Goal: Communication & Community: Answer question/provide support

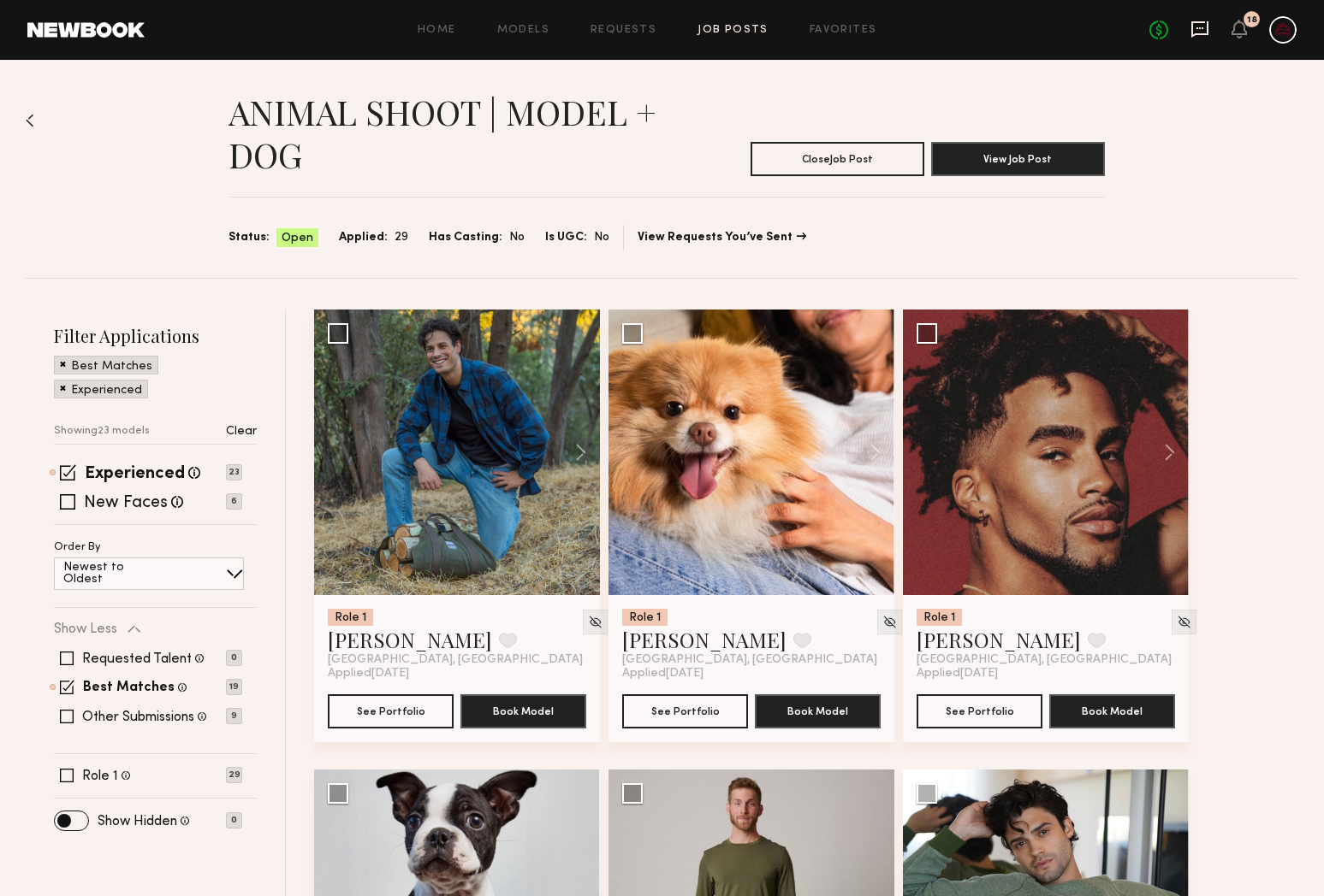
click at [1193, 28] on icon at bounding box center [1199, 29] width 17 height 16
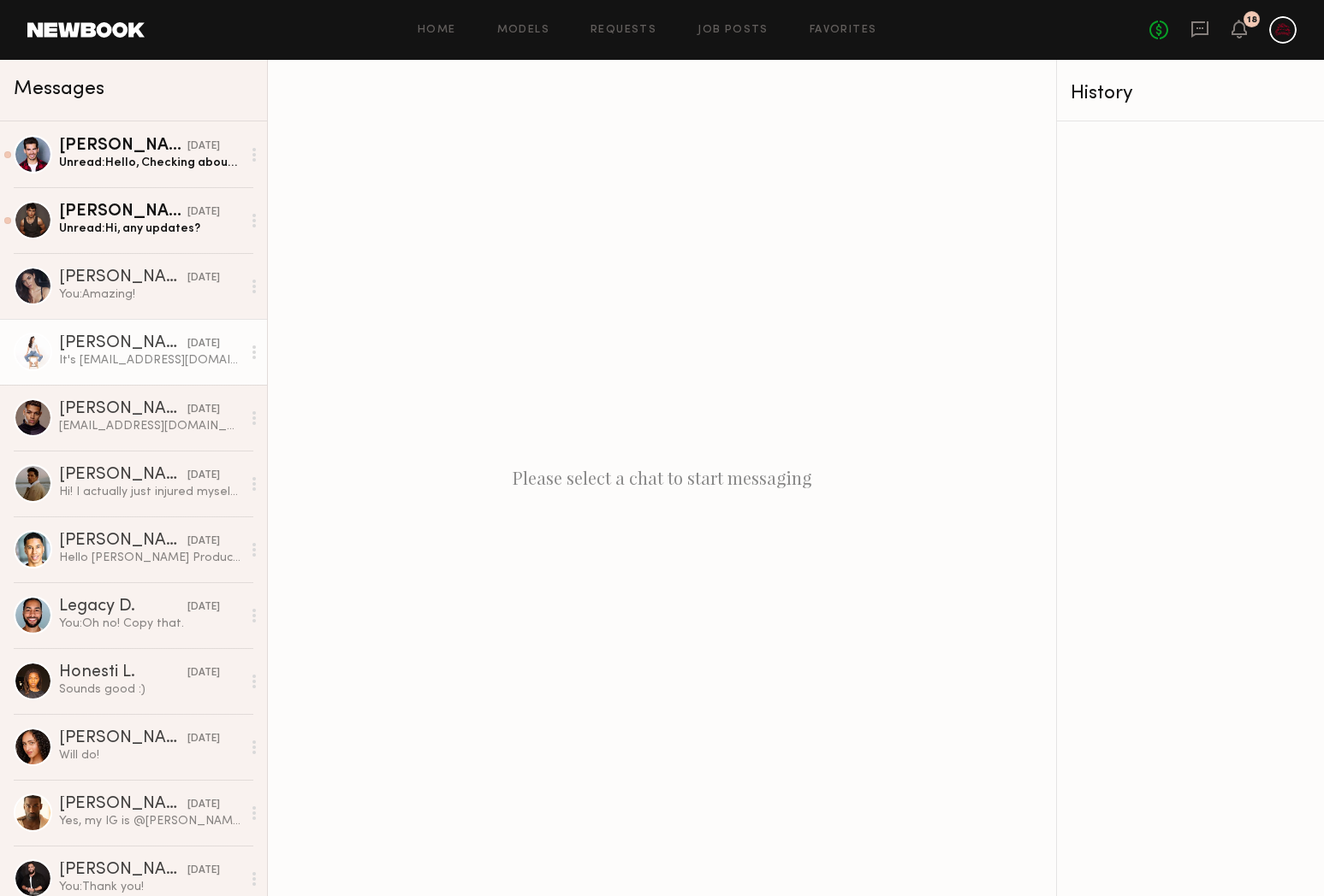
drag, startPoint x: 107, startPoint y: 219, endPoint x: 162, endPoint y: 349, distance: 141.2
click at [107, 220] on div "Unread: Hi, any updates?" at bounding box center [151, 228] width 182 height 16
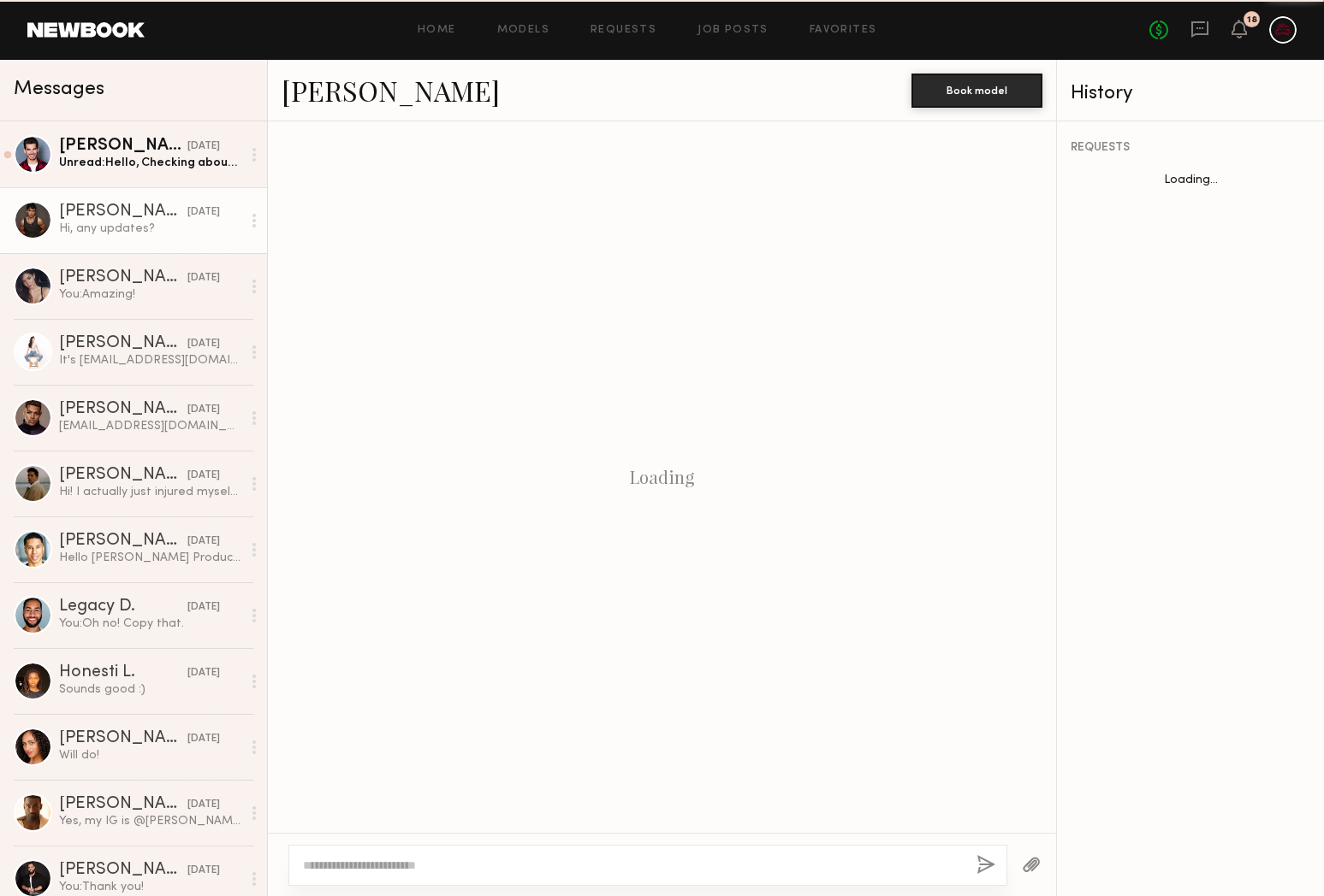
scroll to position [1213, 0]
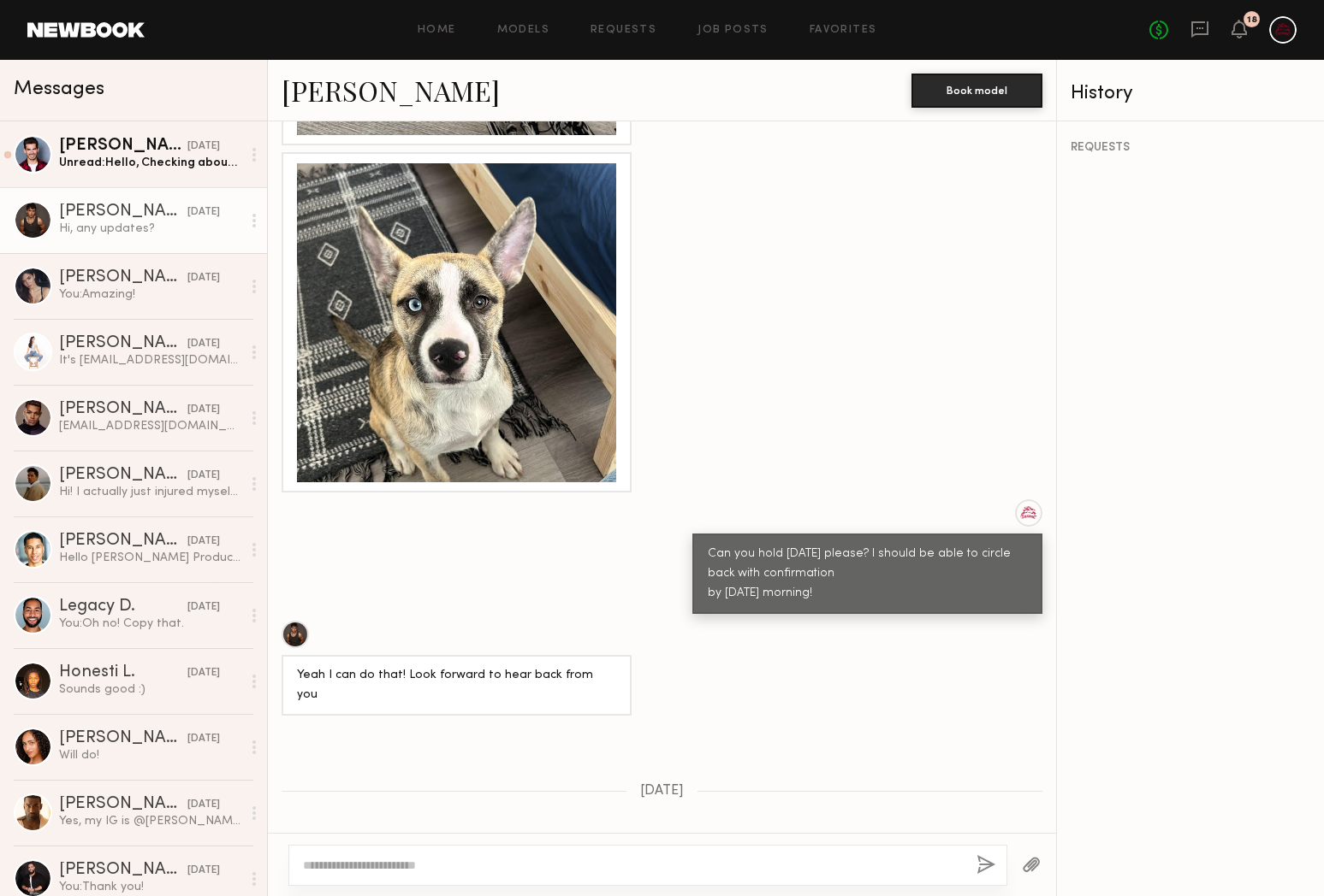
click at [472, 859] on textarea at bounding box center [633, 865] width 660 height 17
type textarea "**********"
click at [993, 862] on button "button" at bounding box center [986, 865] width 19 height 21
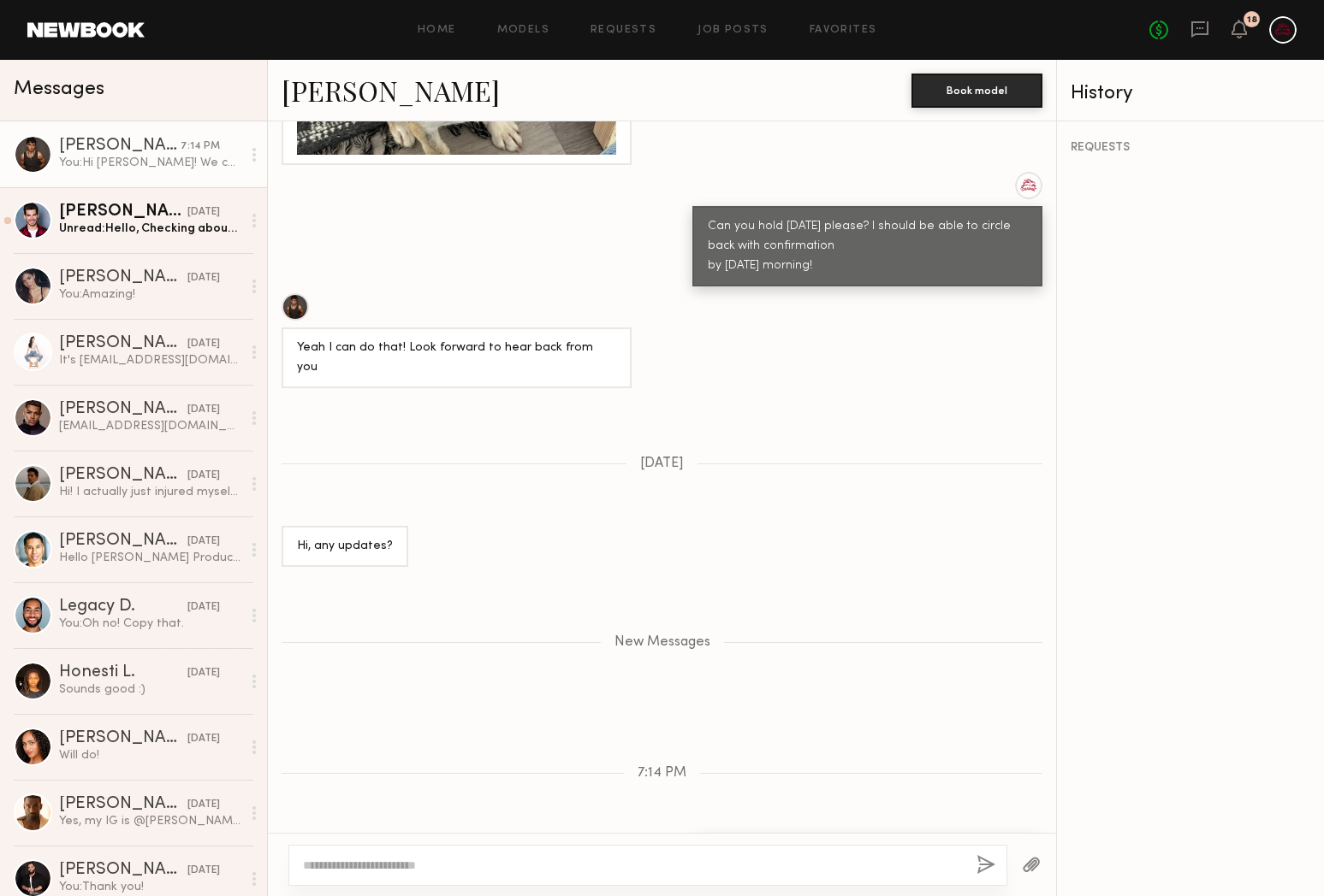
drag, startPoint x: 706, startPoint y: 779, endPoint x: 763, endPoint y: 797, distance: 59.8
click at [763, 836] on div "Hi [PERSON_NAME]! We can release your hold. Hope to get you on the next one!" at bounding box center [867, 865] width 350 height 60
copy div "Hi [PERSON_NAME]! We can release your hold. Hope to get you on the next one!"
click at [148, 241] on link "[PERSON_NAME] [DATE] Unread: Hello, Checking about the shoot. Would my dogs wor…" at bounding box center [133, 219] width 267 height 66
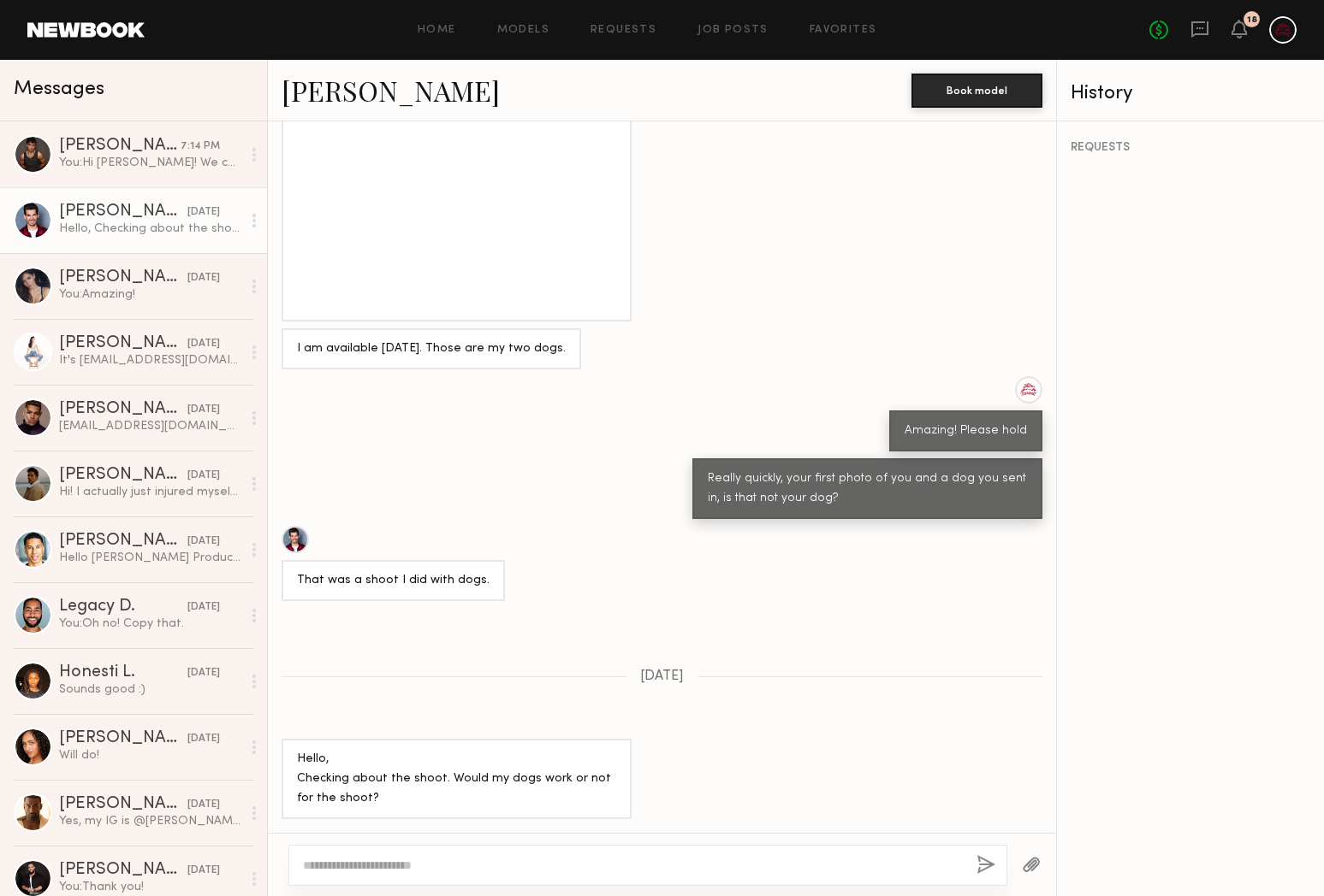
scroll to position [1435, 0]
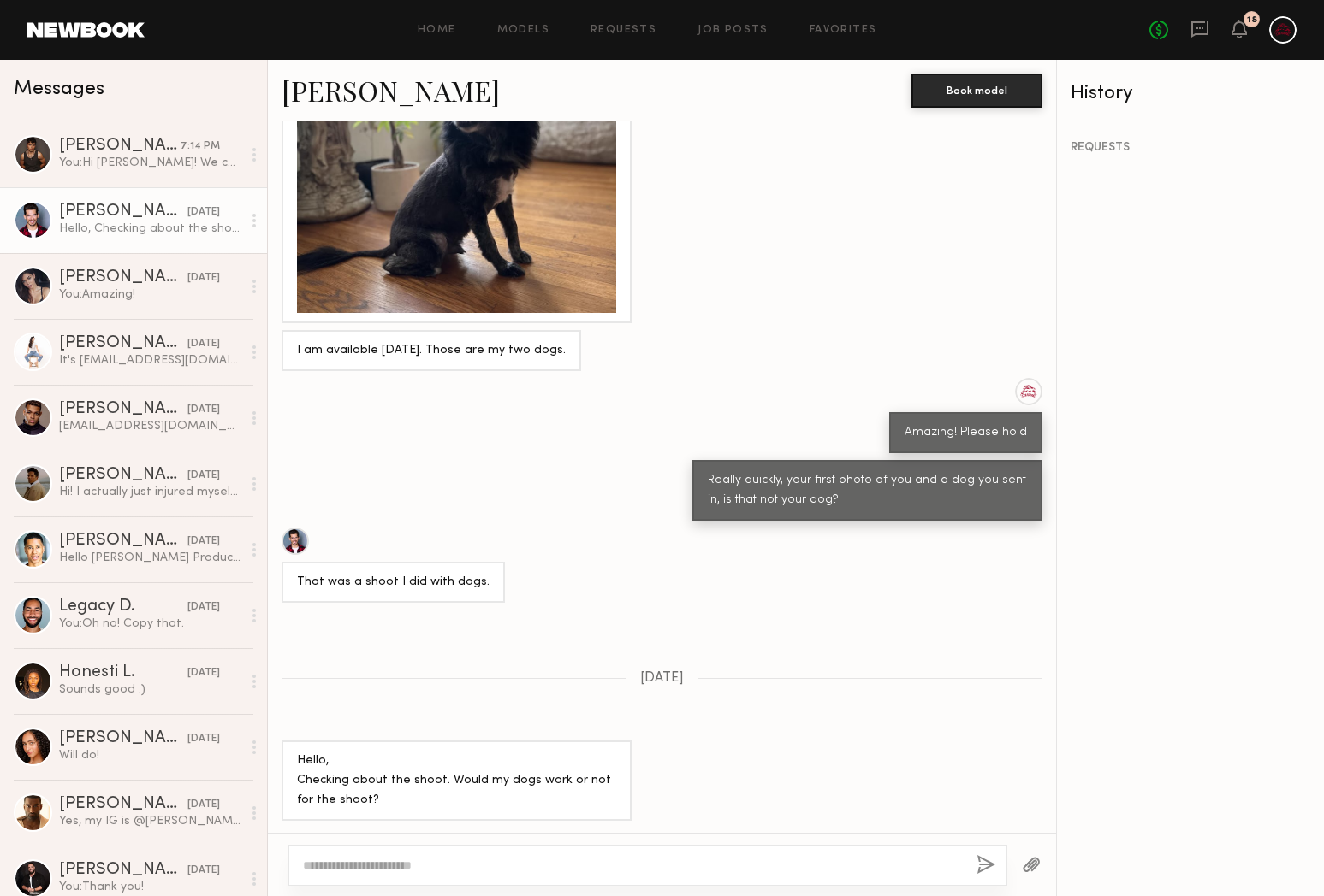
click at [501, 862] on textarea at bounding box center [633, 865] width 660 height 17
drag, startPoint x: 344, startPoint y: 866, endPoint x: 319, endPoint y: 868, distance: 25.1
click at [319, 868] on textarea "**********" at bounding box center [633, 865] width 660 height 17
type textarea "**********"
click at [989, 865] on button "button" at bounding box center [986, 865] width 19 height 21
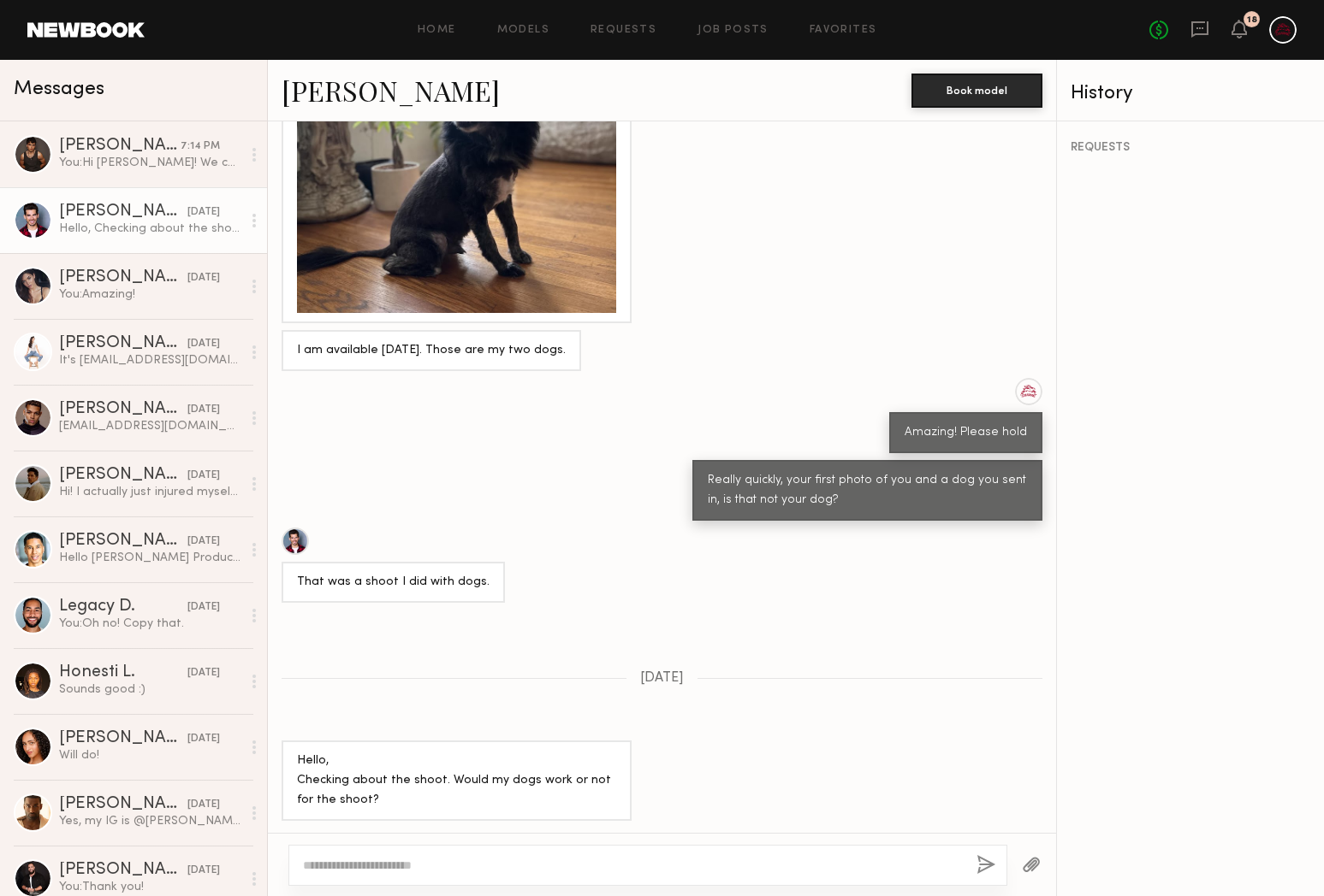
scroll to position [1632, 0]
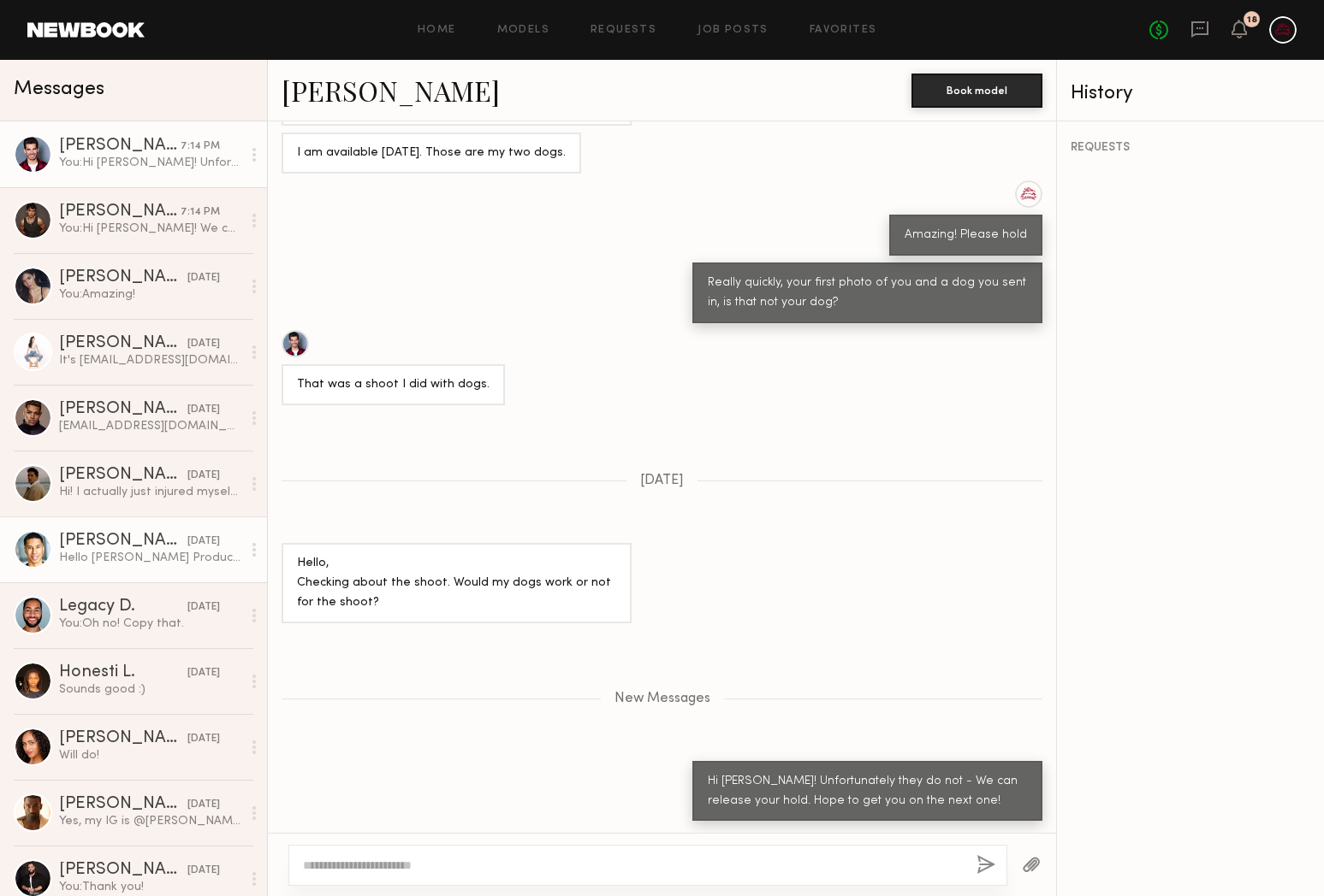
click at [124, 538] on div "[PERSON_NAME]" at bounding box center [124, 541] width 128 height 17
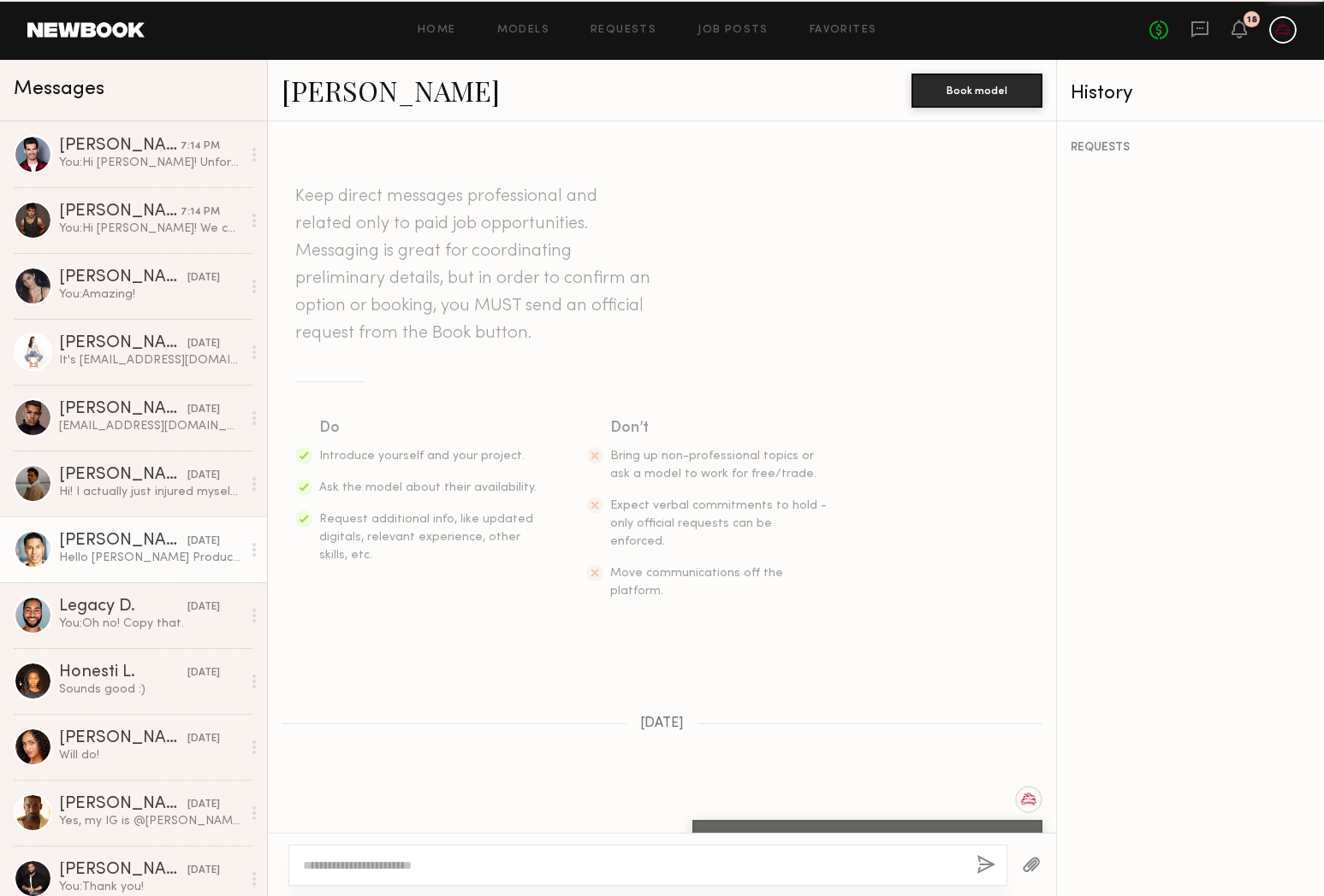
scroll to position [193, 0]
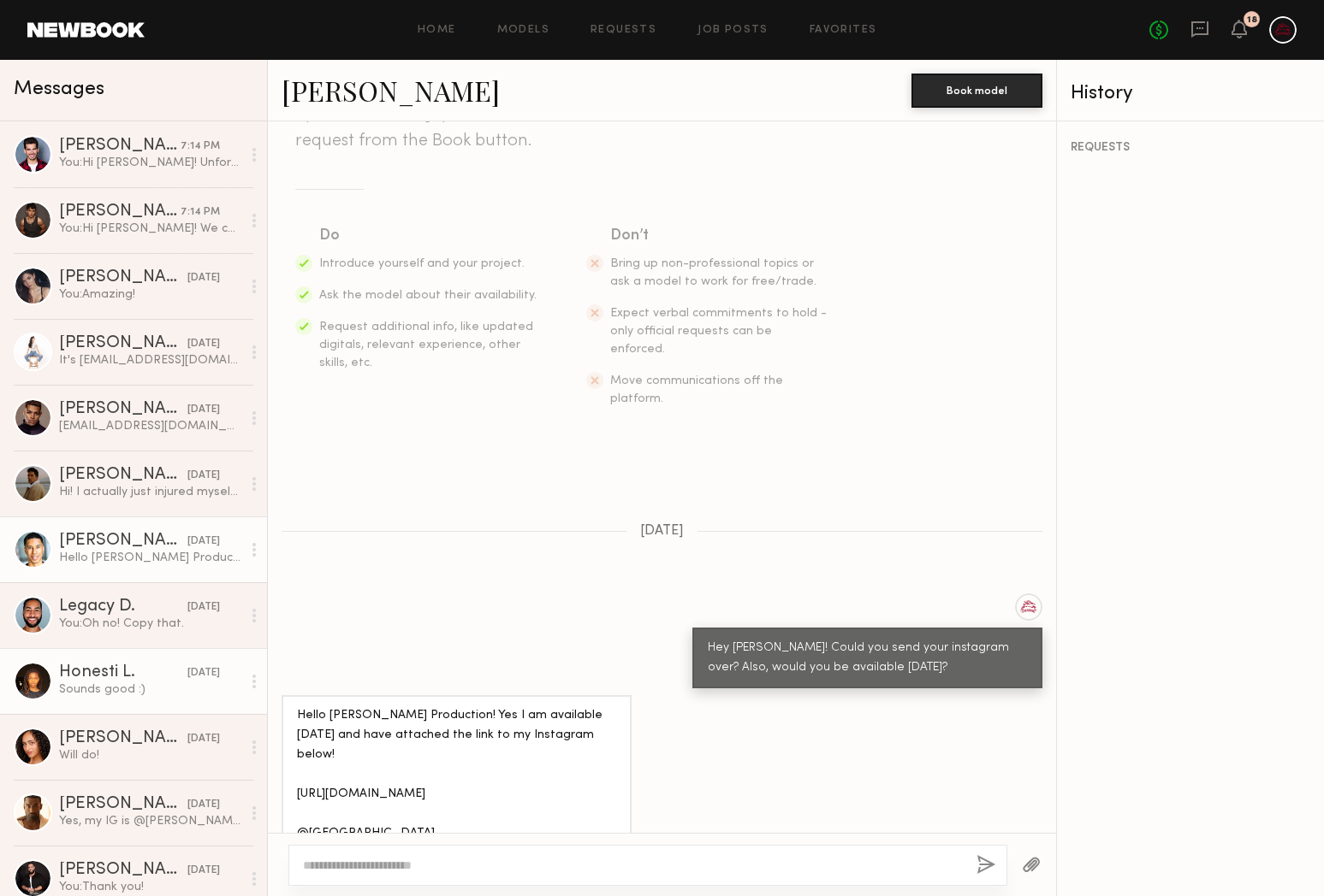
click at [131, 664] on div "Honesti L." at bounding box center [124, 673] width 128 height 17
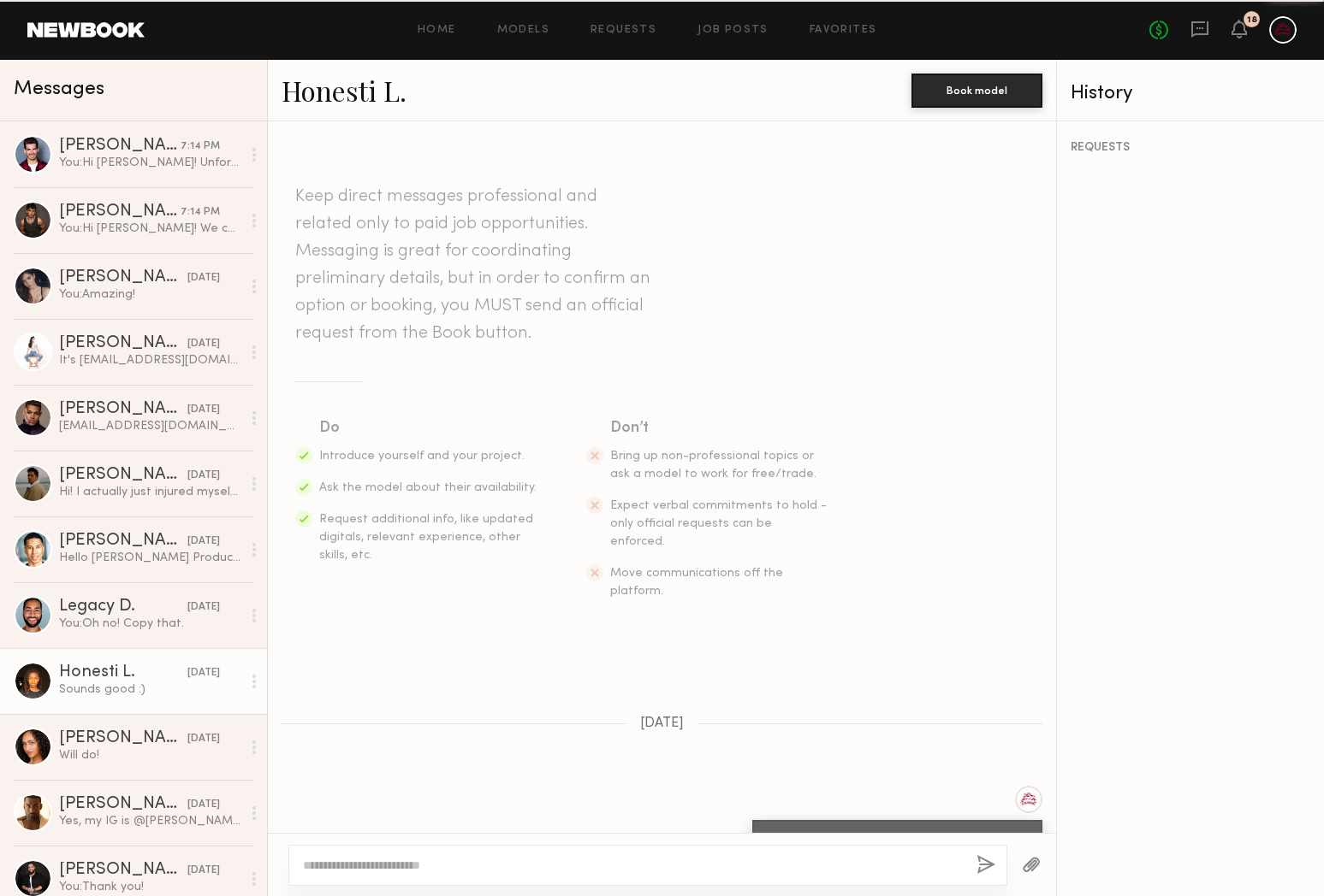
scroll to position [499, 0]
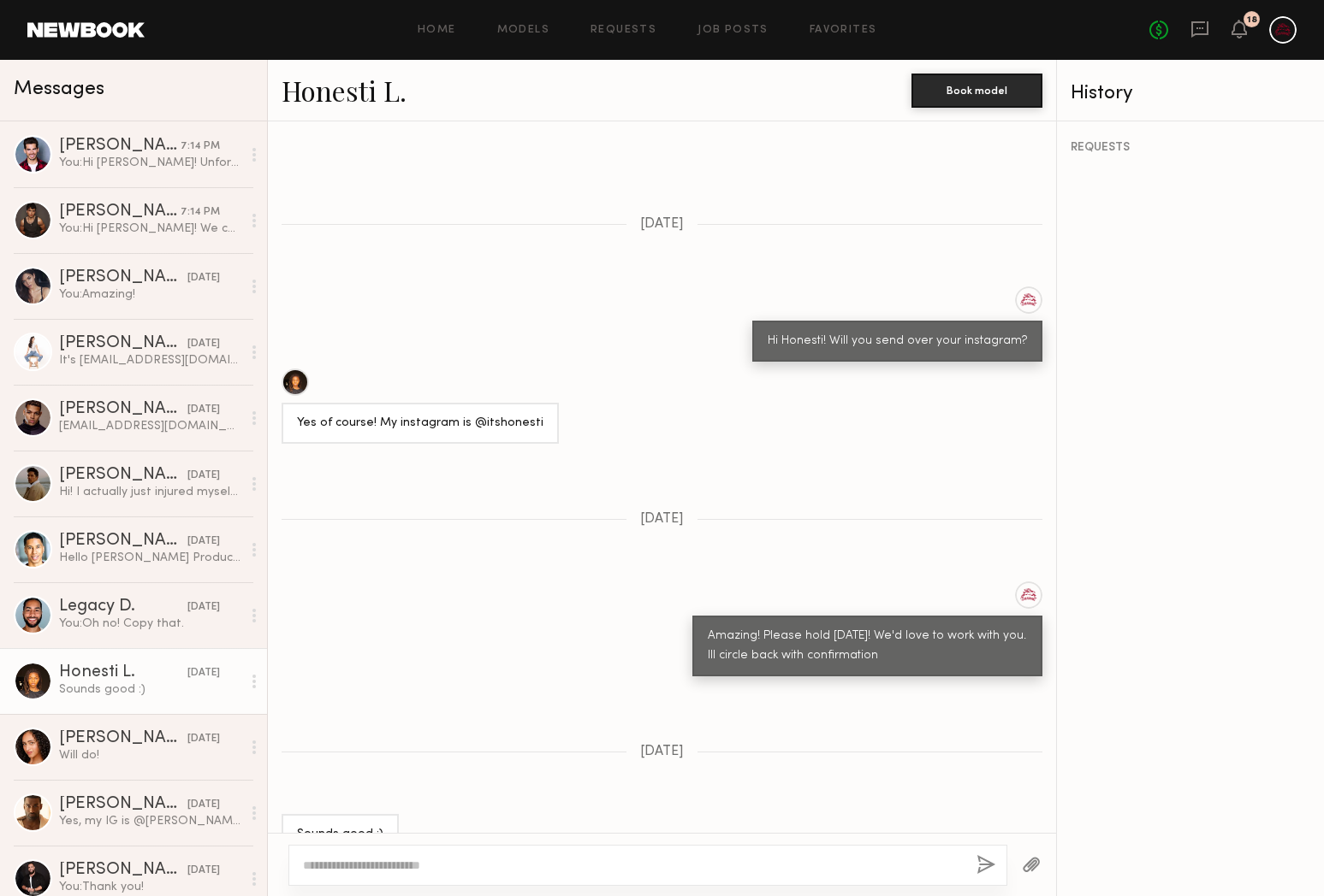
click at [493, 879] on div at bounding box center [648, 865] width 719 height 41
click at [360, 862] on textarea at bounding box center [633, 865] width 660 height 17
paste textarea "**********"
drag, startPoint x: 348, startPoint y: 866, endPoint x: 317, endPoint y: 867, distance: 31.0
click at [317, 867] on textarea "**********" at bounding box center [633, 865] width 660 height 17
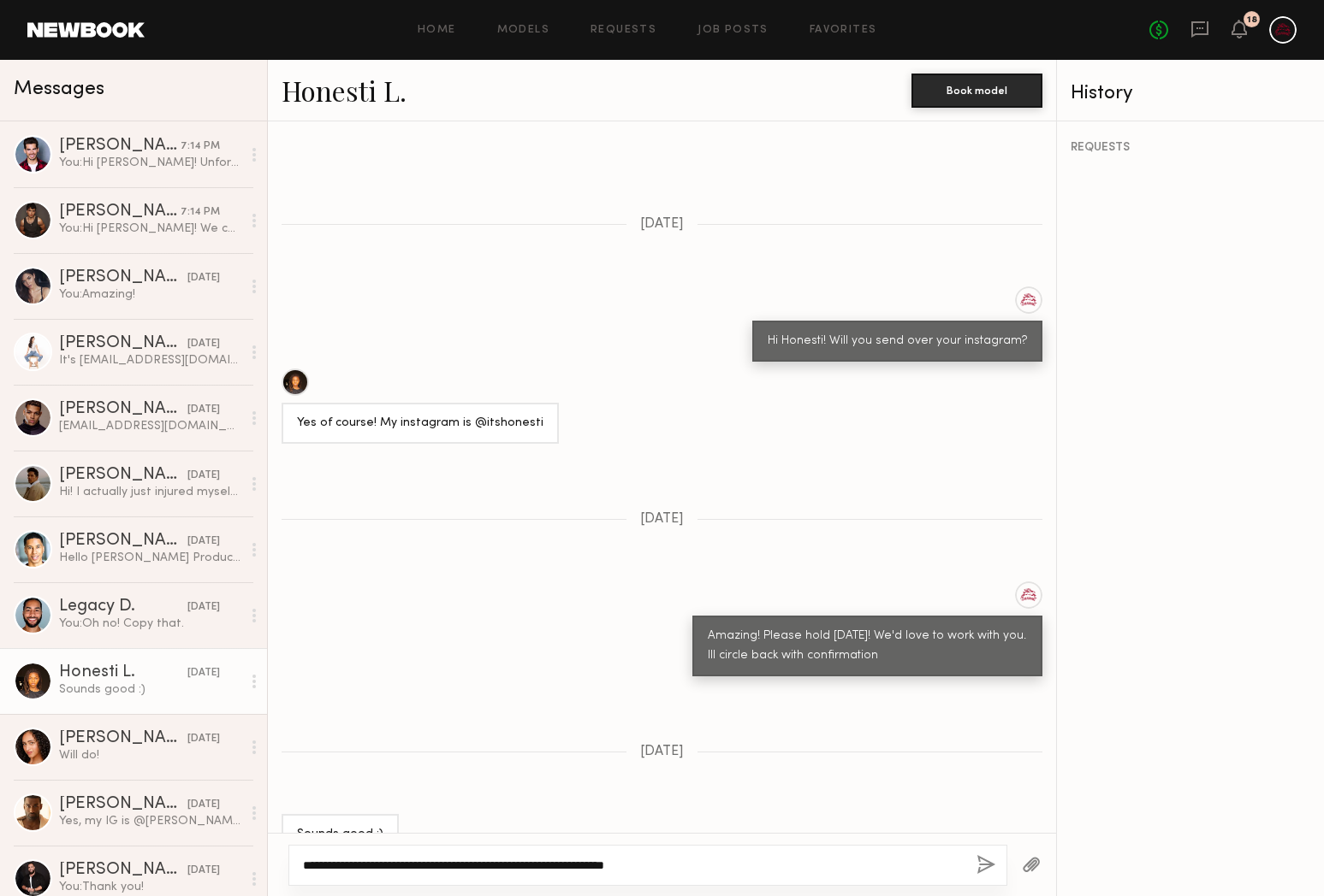
type textarea "**********"
click at [991, 870] on button "button" at bounding box center [986, 865] width 19 height 21
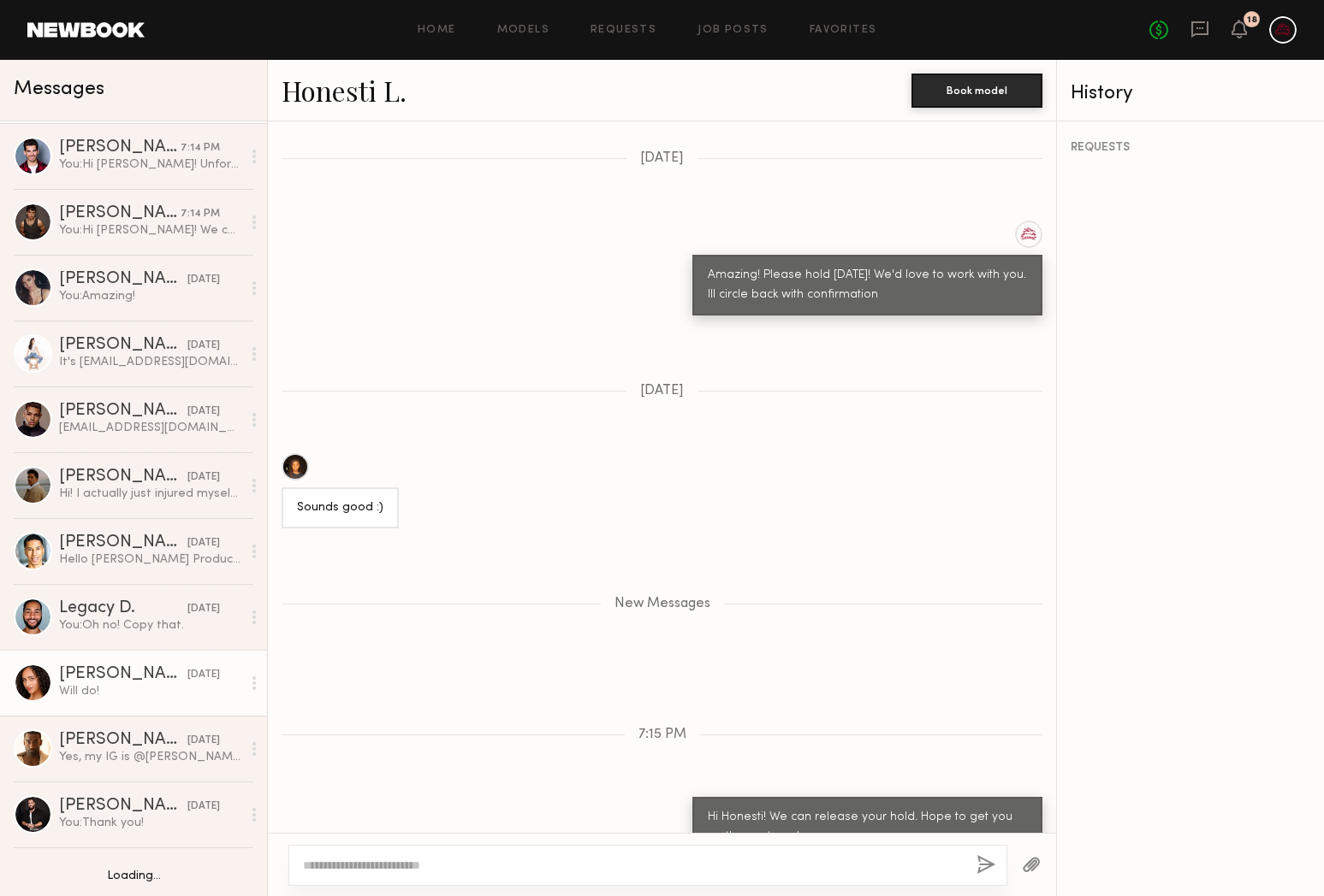
scroll to position [107, 0]
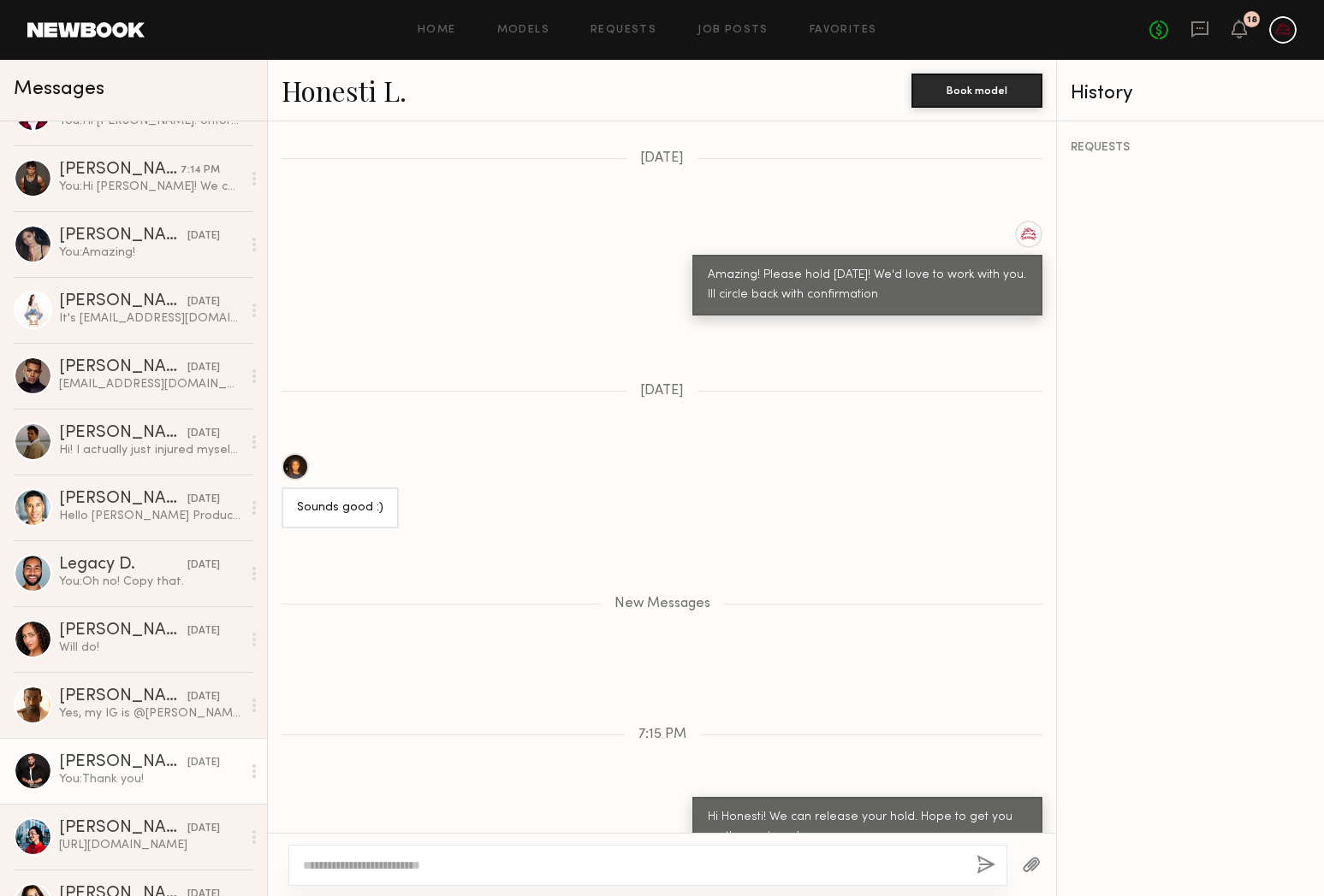
click at [117, 780] on div "You: Thank you!" at bounding box center [151, 779] width 182 height 16
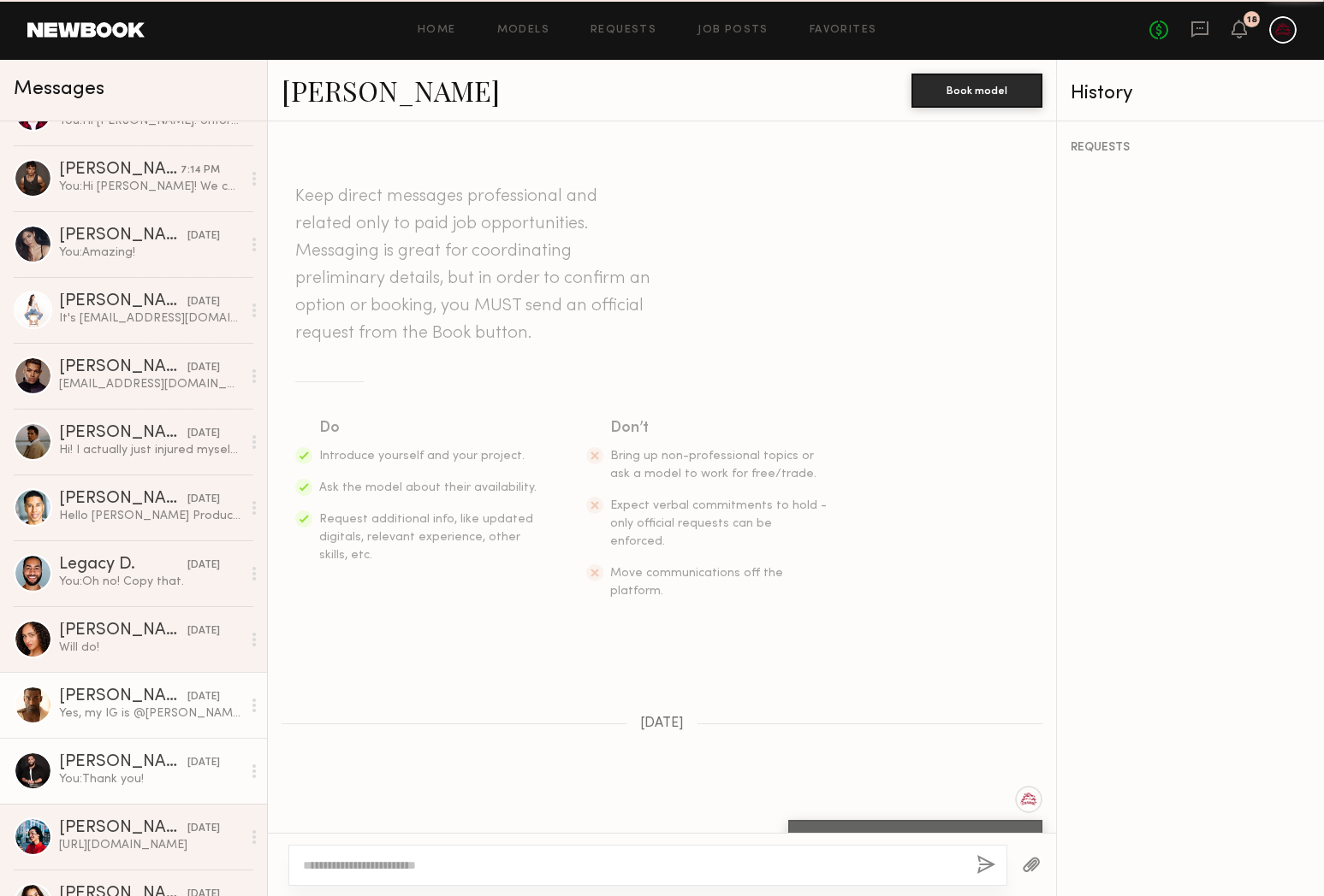
scroll to position [1479, 0]
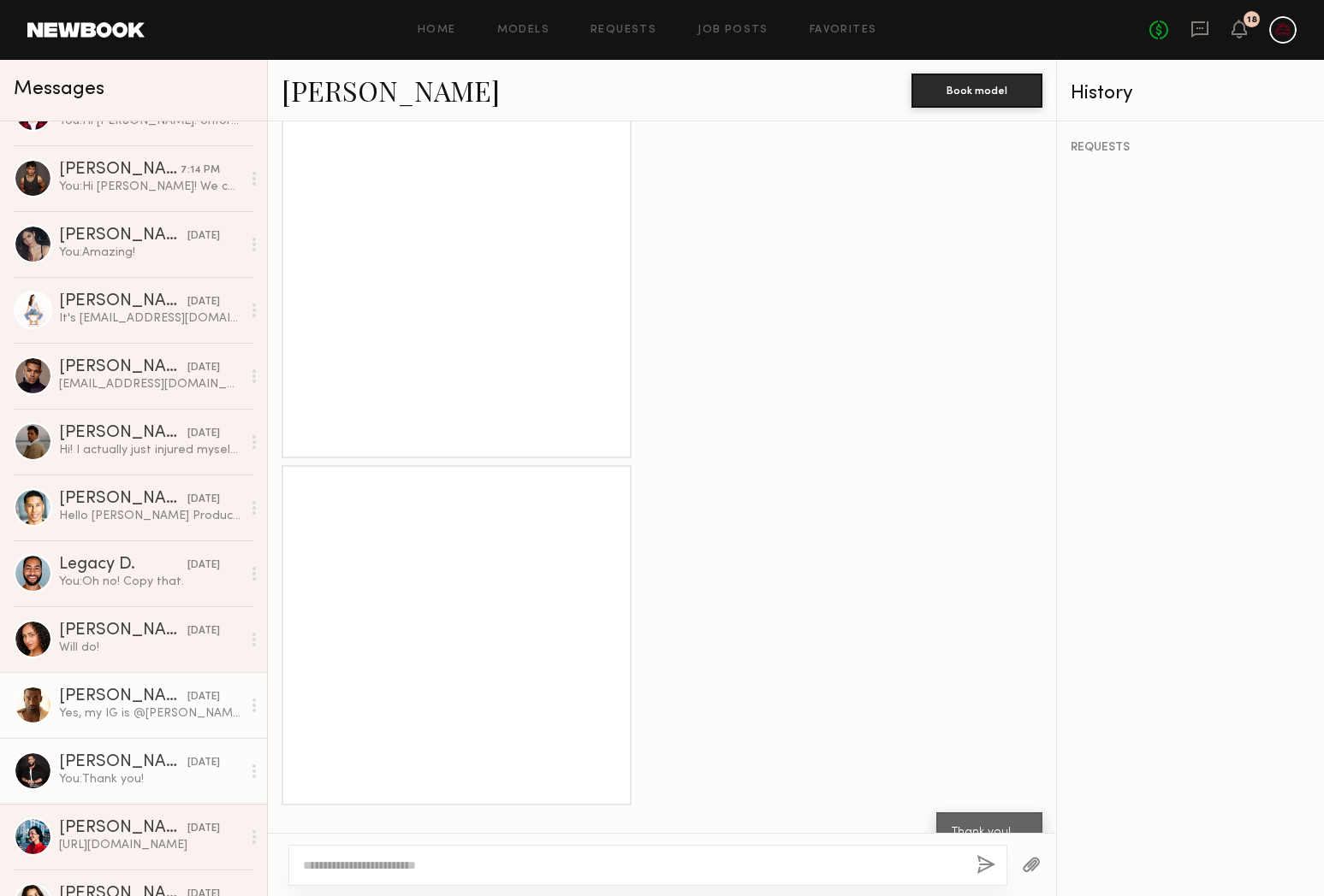
click at [96, 712] on div "Yes, my IG is @[PERSON_NAME]" at bounding box center [151, 713] width 182 height 16
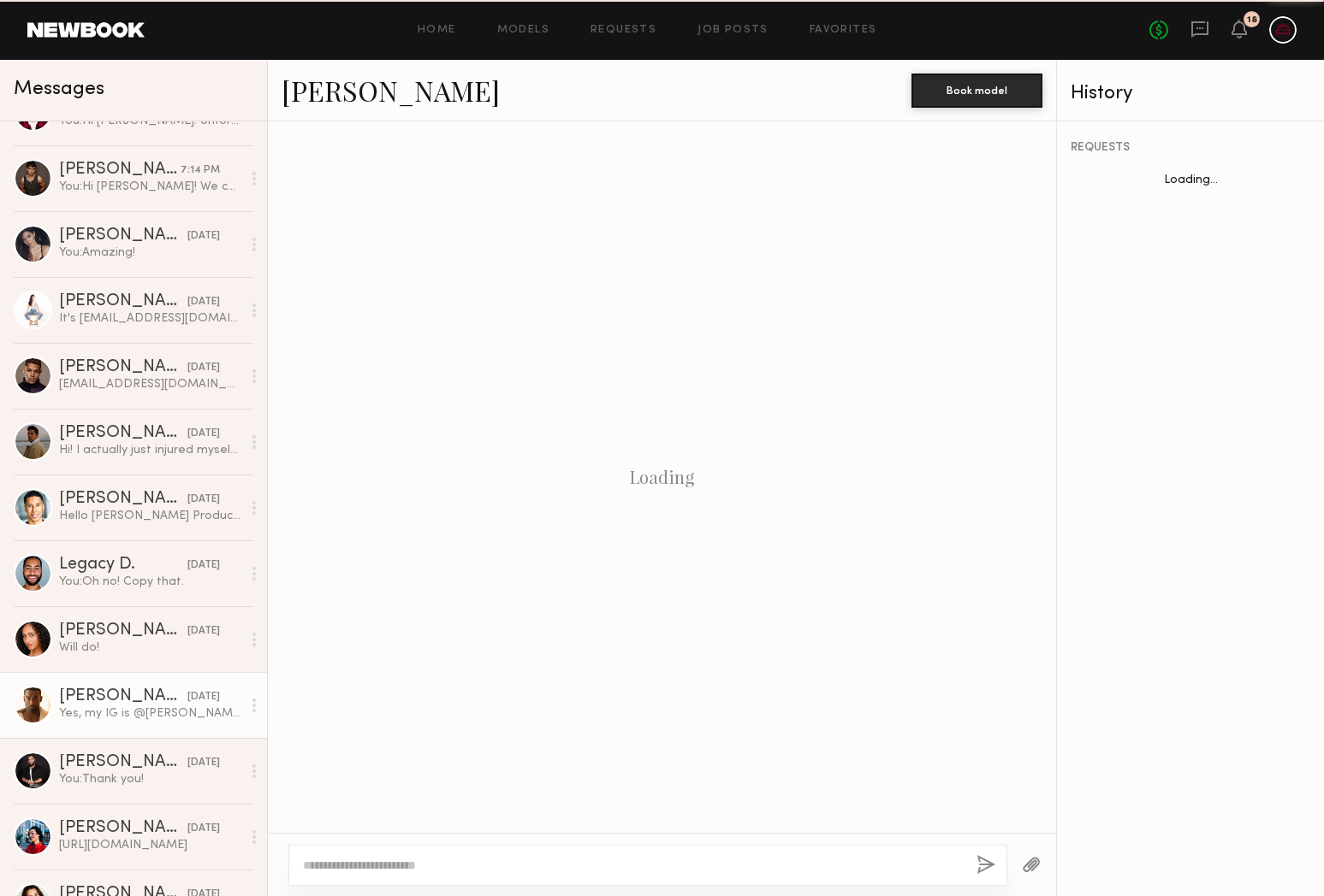
scroll to position [1097, 0]
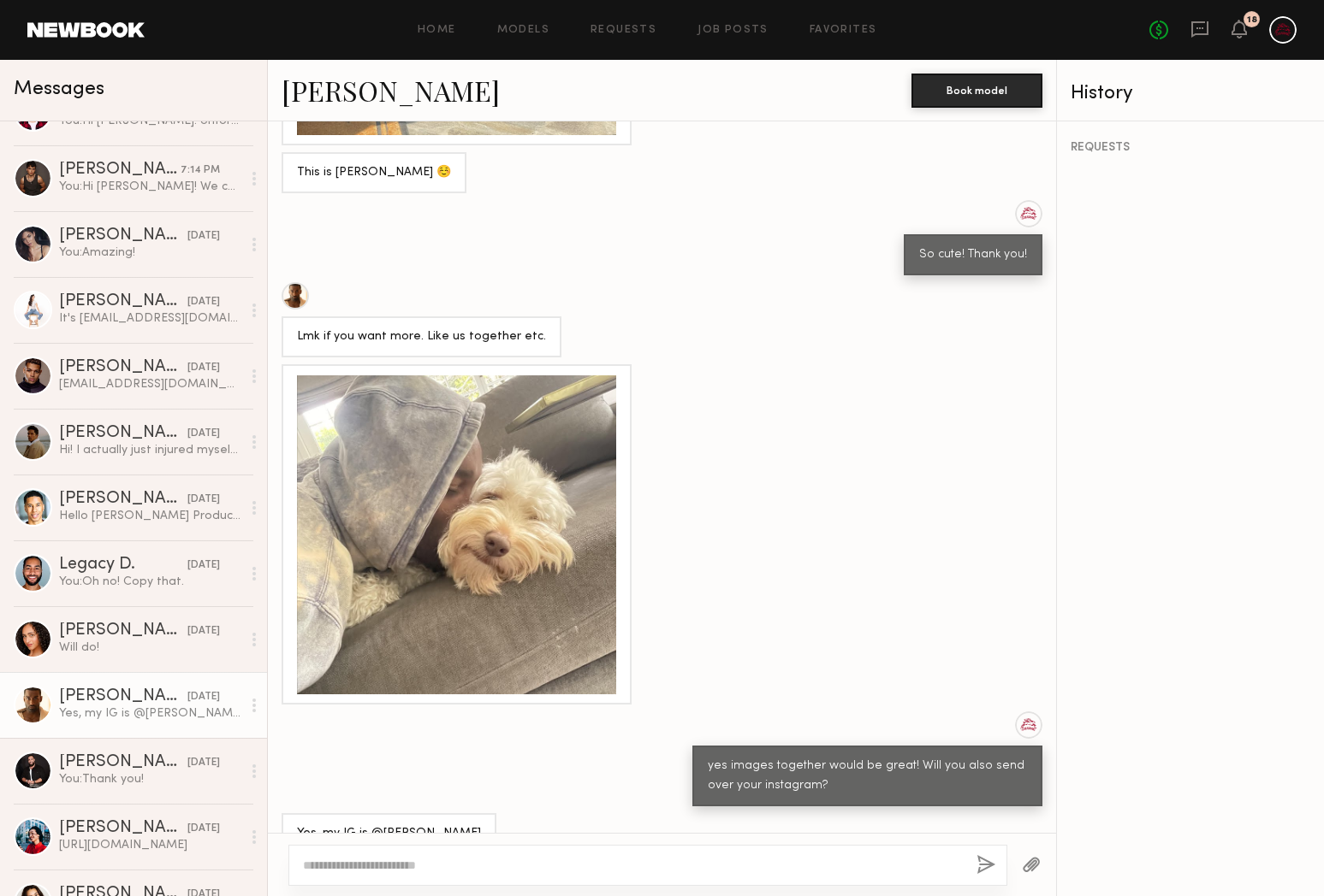
click at [120, 34] on link at bounding box center [86, 30] width 117 height 15
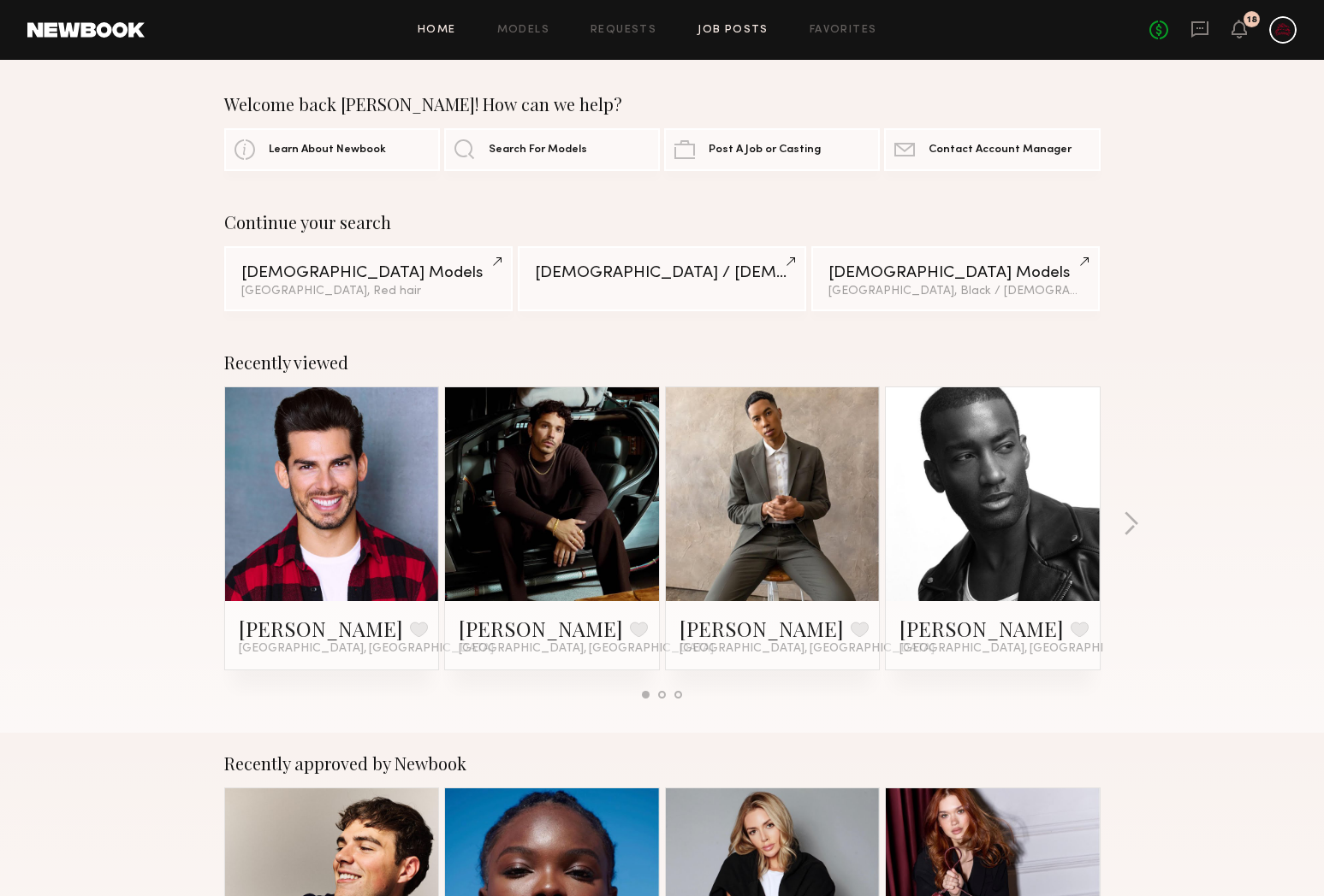
click at [722, 28] on link "Job Posts" at bounding box center [732, 31] width 71 height 11
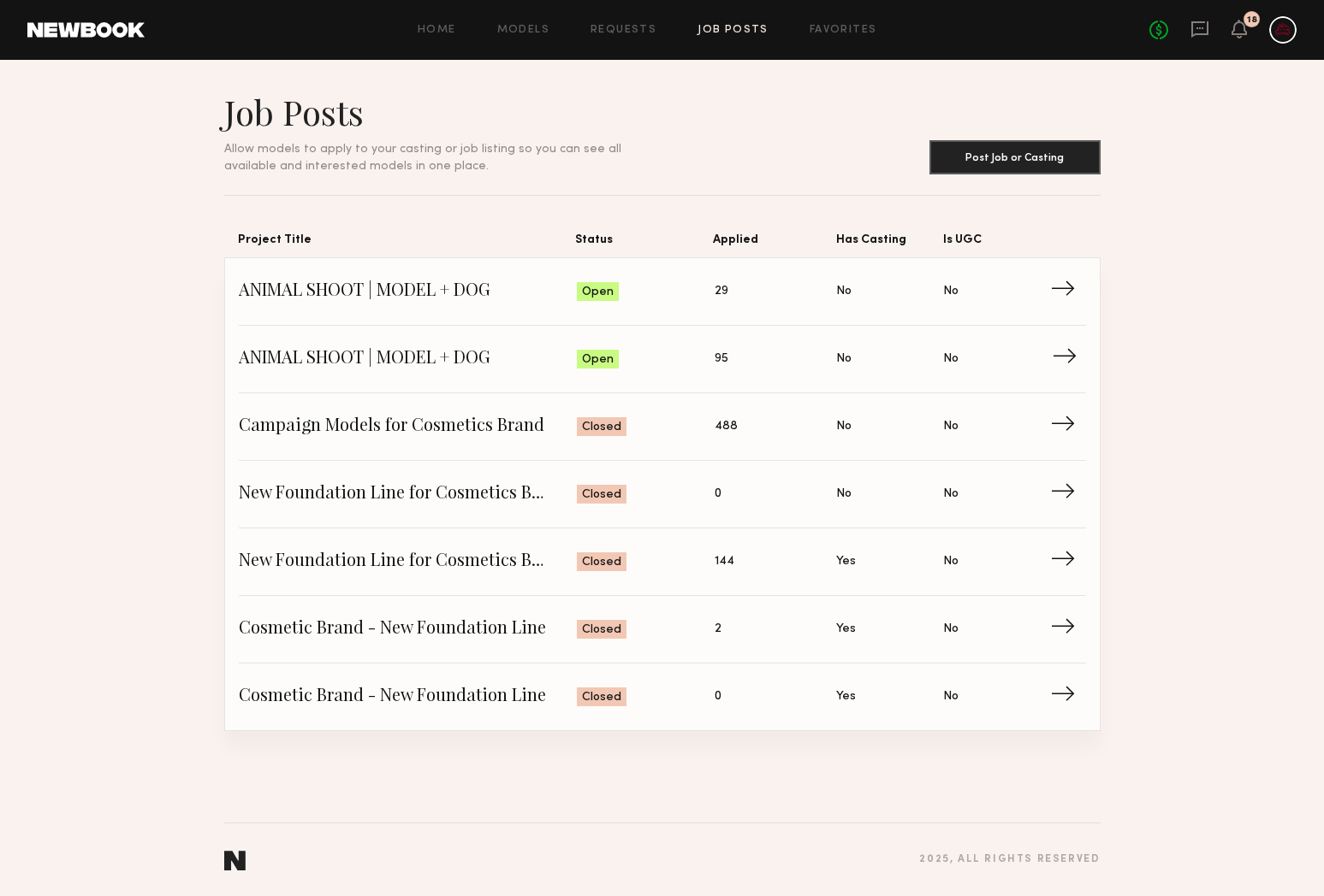
click at [673, 367] on span "Status: Open" at bounding box center [646, 358] width 138 height 26
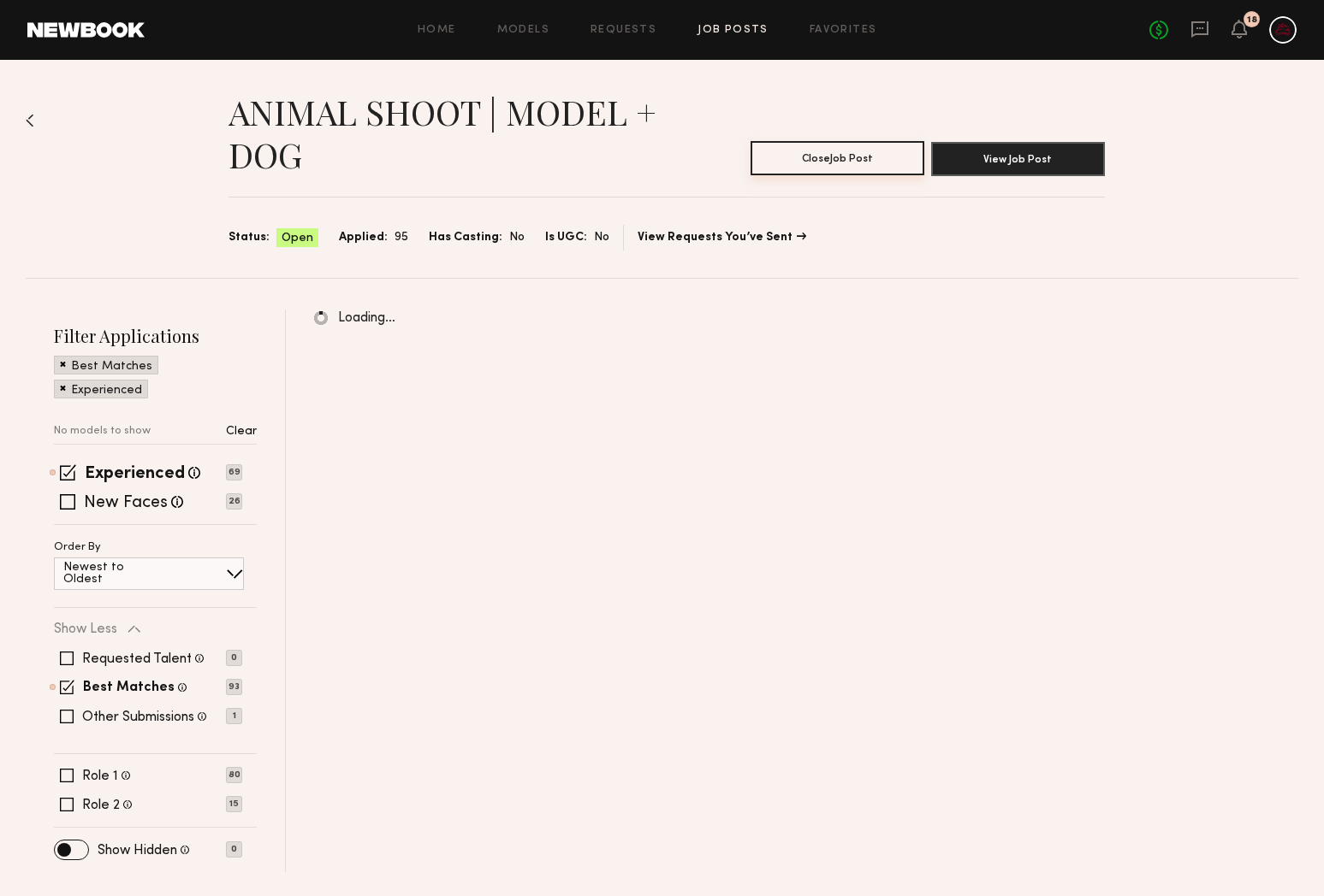
click at [848, 161] on button "Close Job Post" at bounding box center [837, 158] width 174 height 34
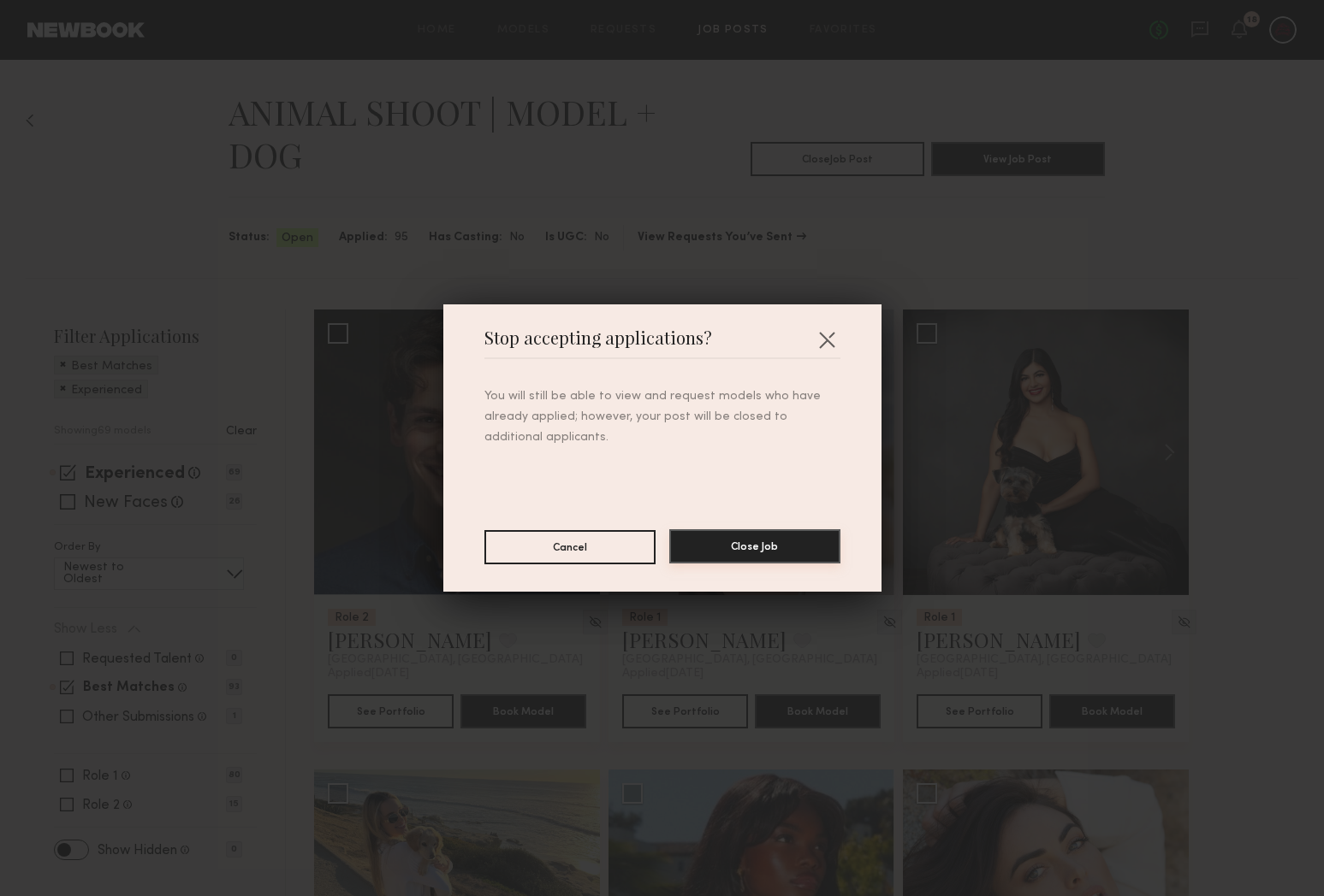
click at [772, 546] on button "Close Job" at bounding box center [755, 546] width 171 height 34
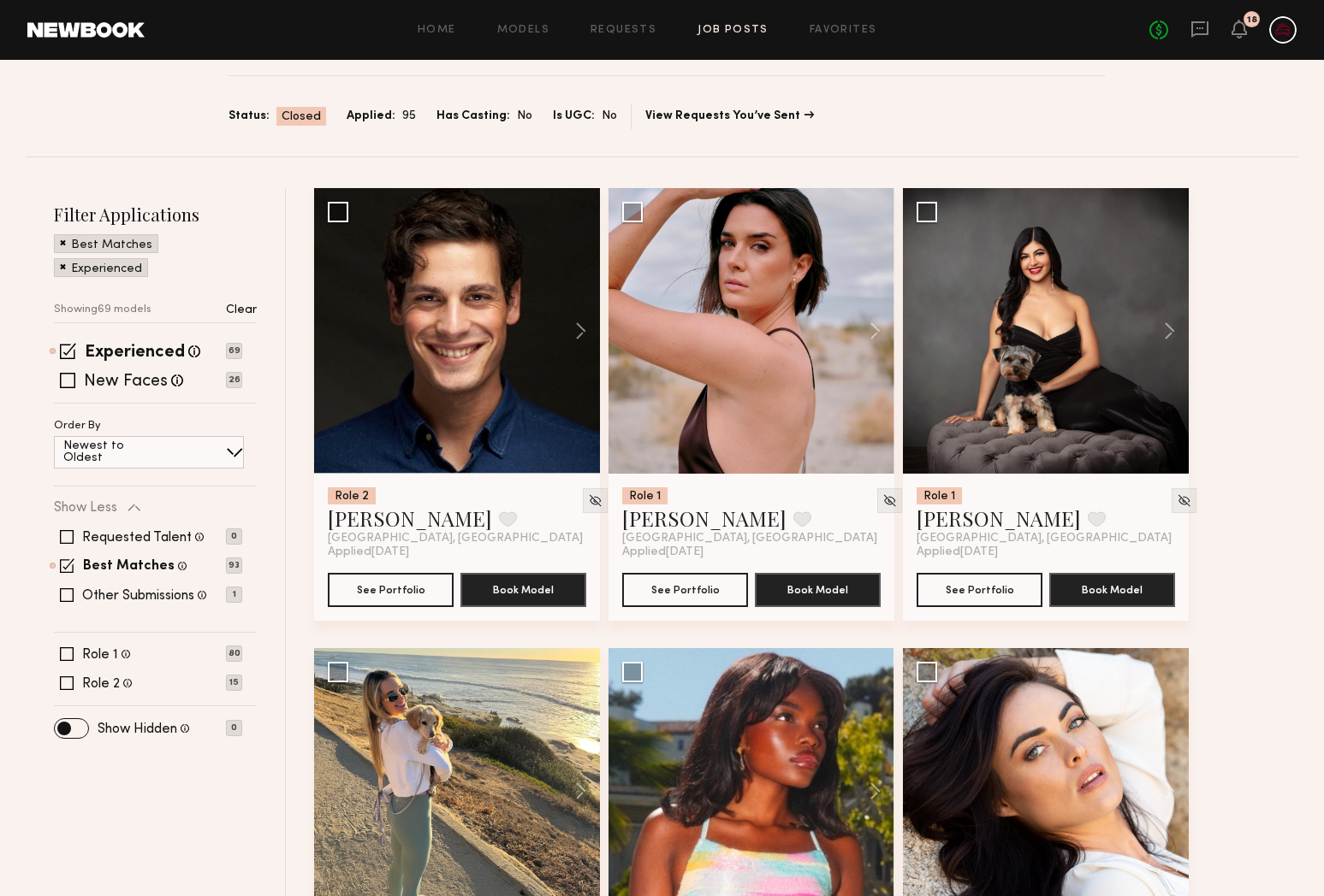
scroll to position [139, 0]
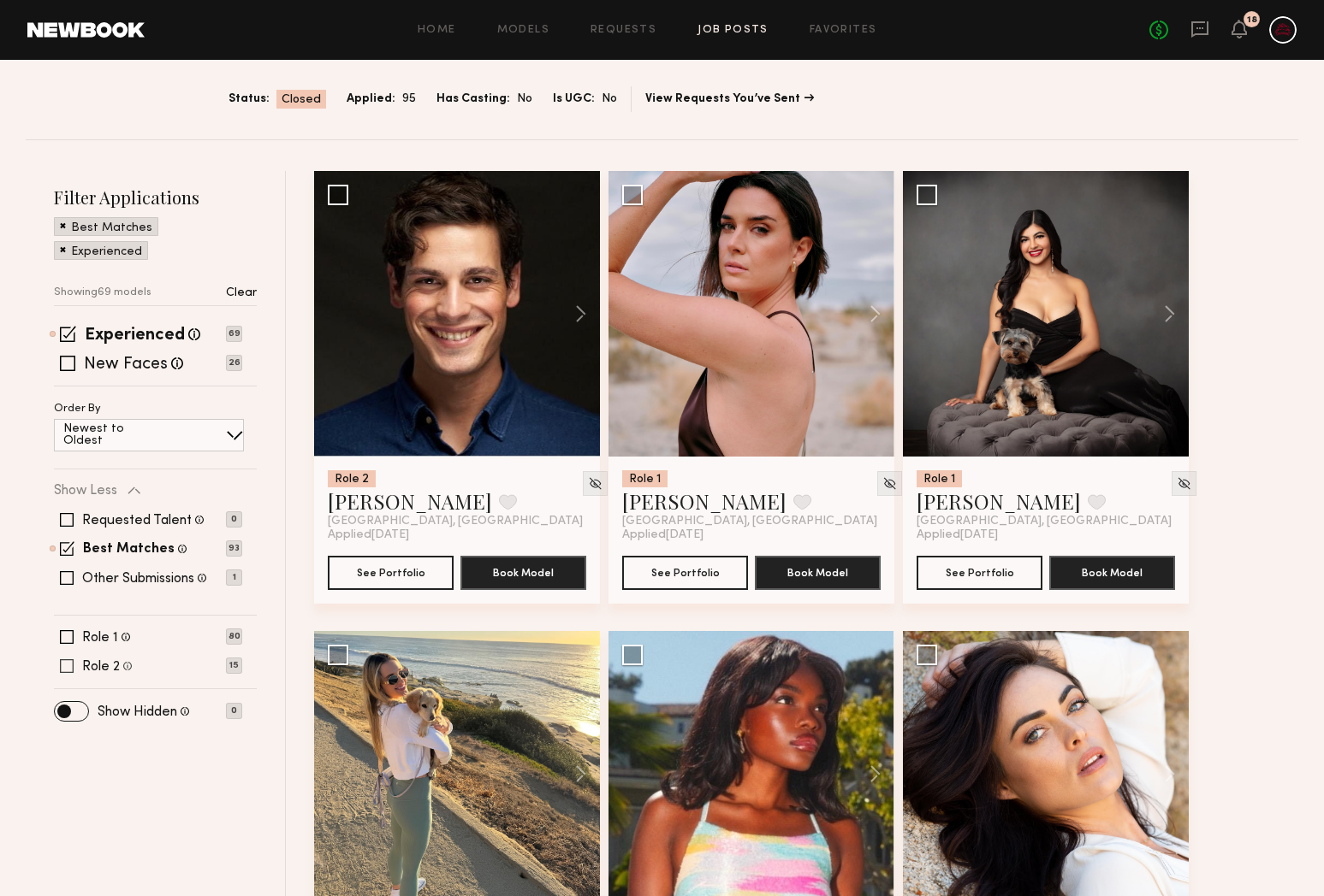
click at [66, 666] on span at bounding box center [66, 666] width 13 height 13
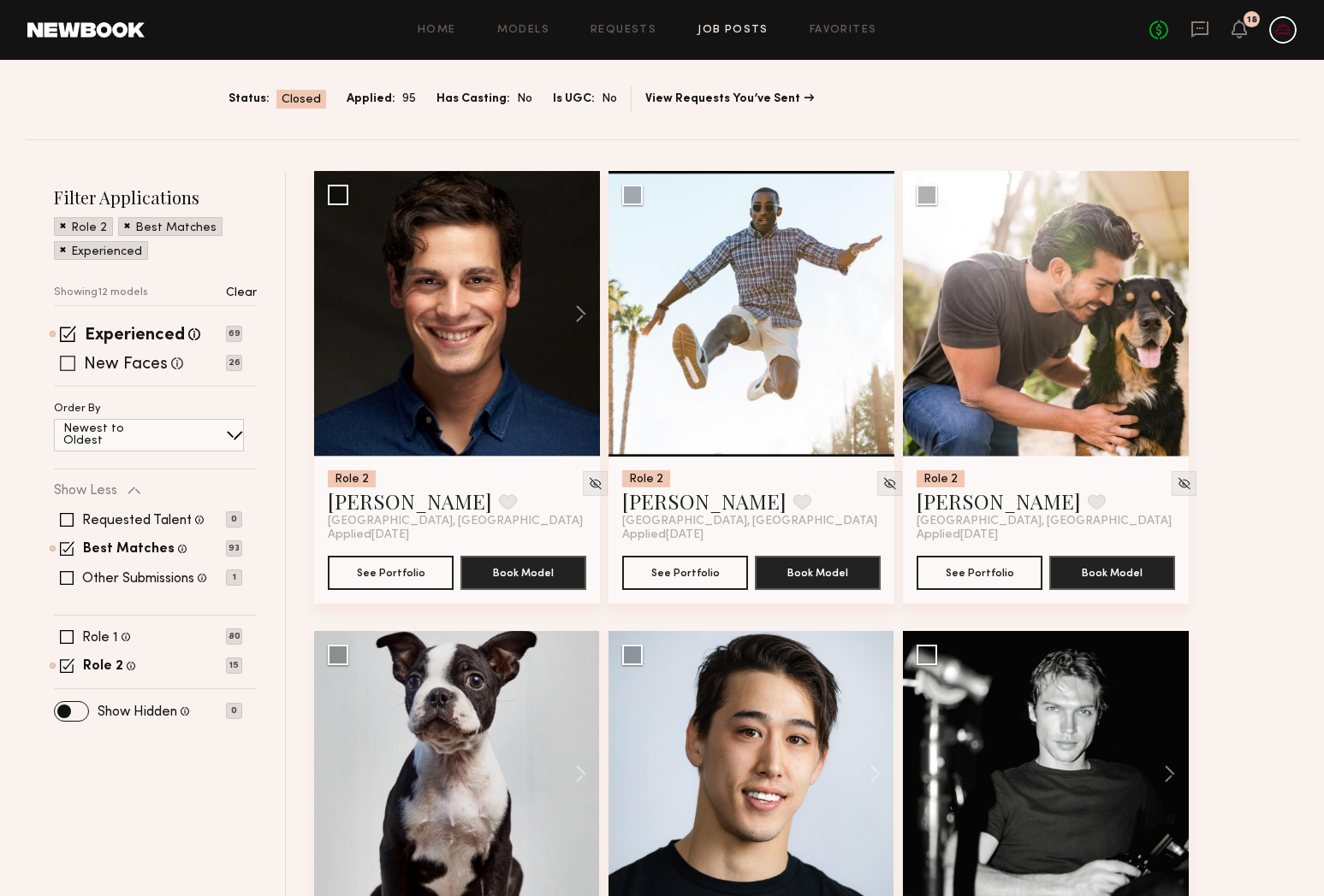
click at [68, 365] on span at bounding box center [67, 363] width 15 height 15
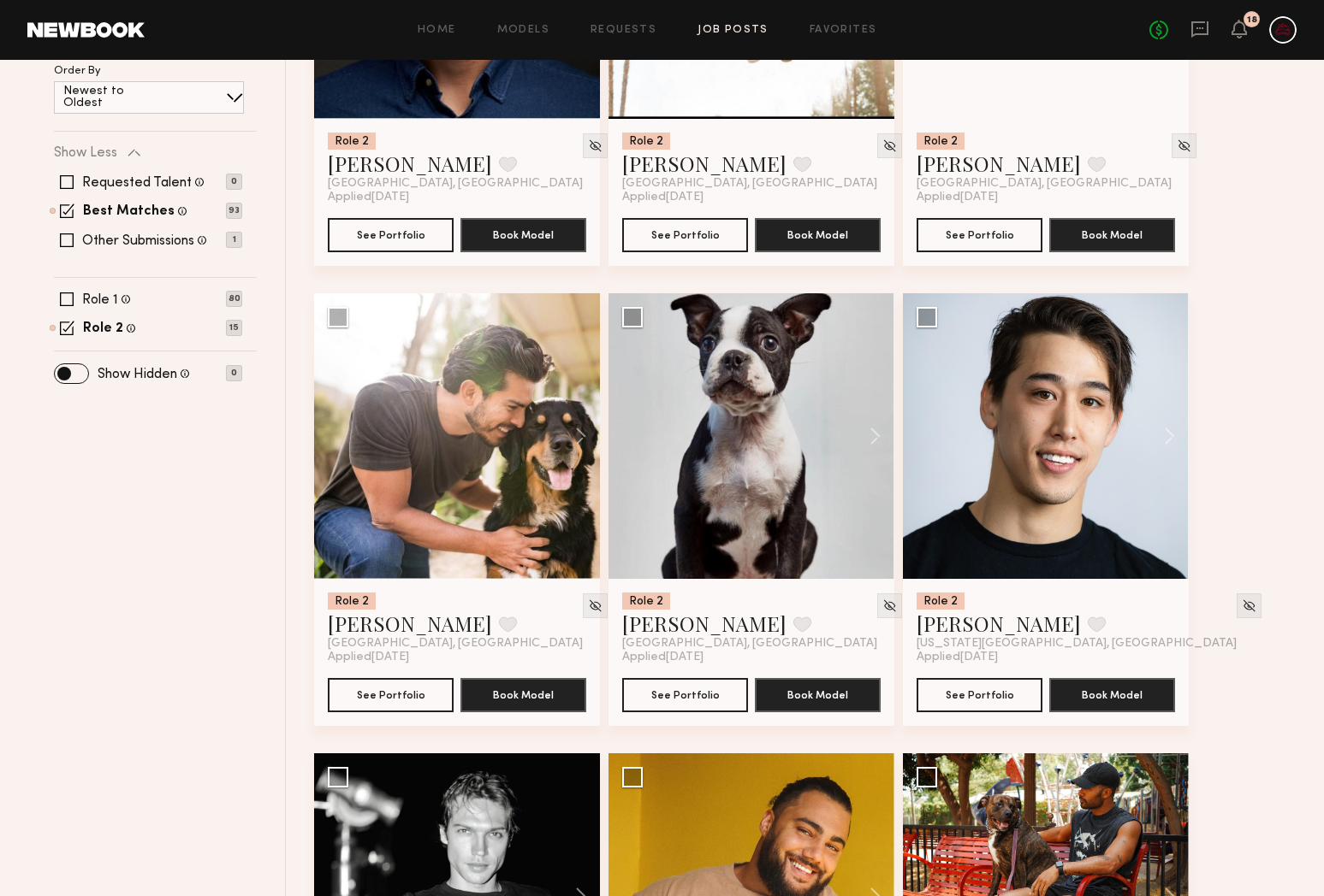
scroll to position [0, 0]
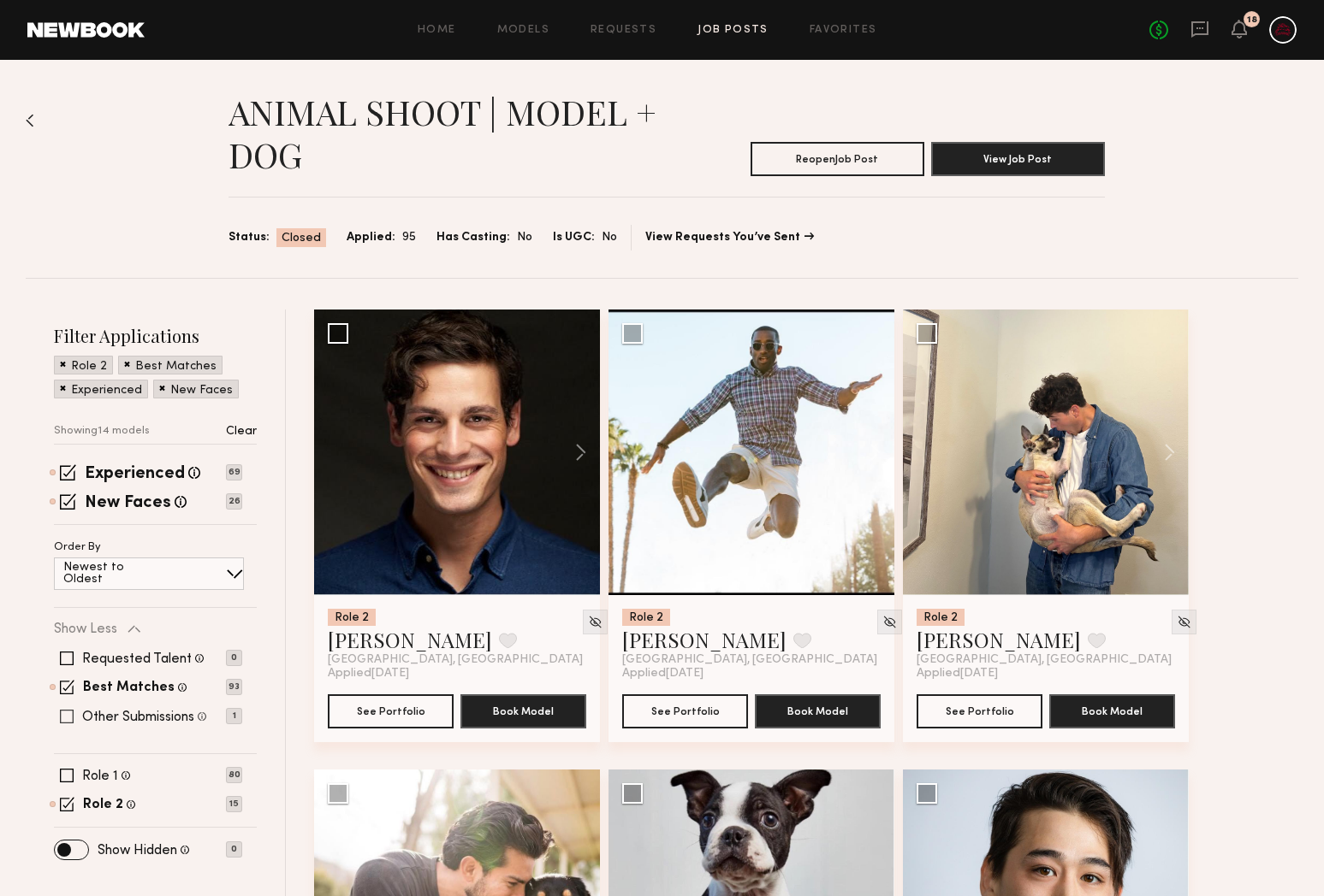
click at [66, 717] on span at bounding box center [66, 717] width 13 height 13
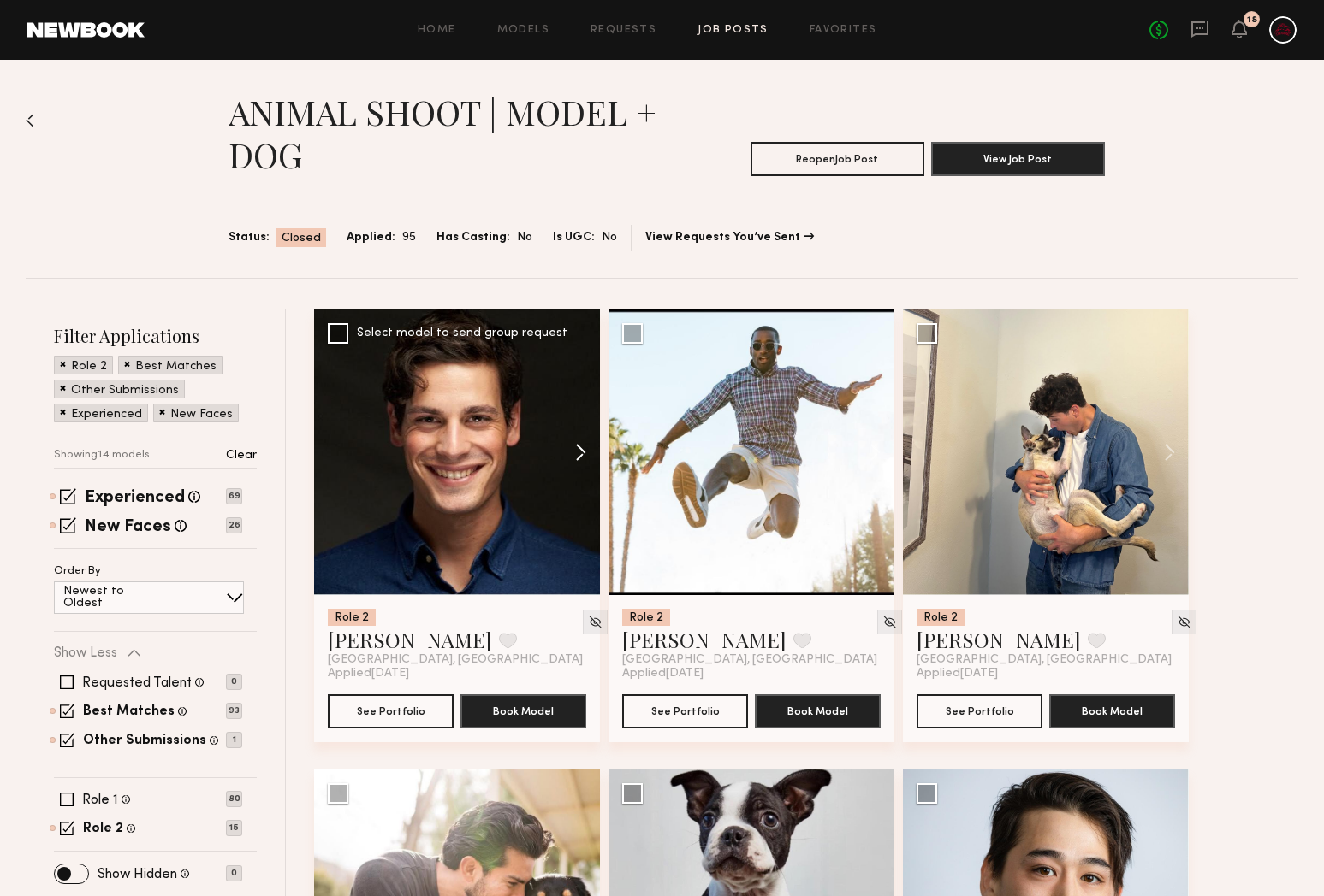
click at [574, 457] on button at bounding box center [571, 452] width 55 height 286
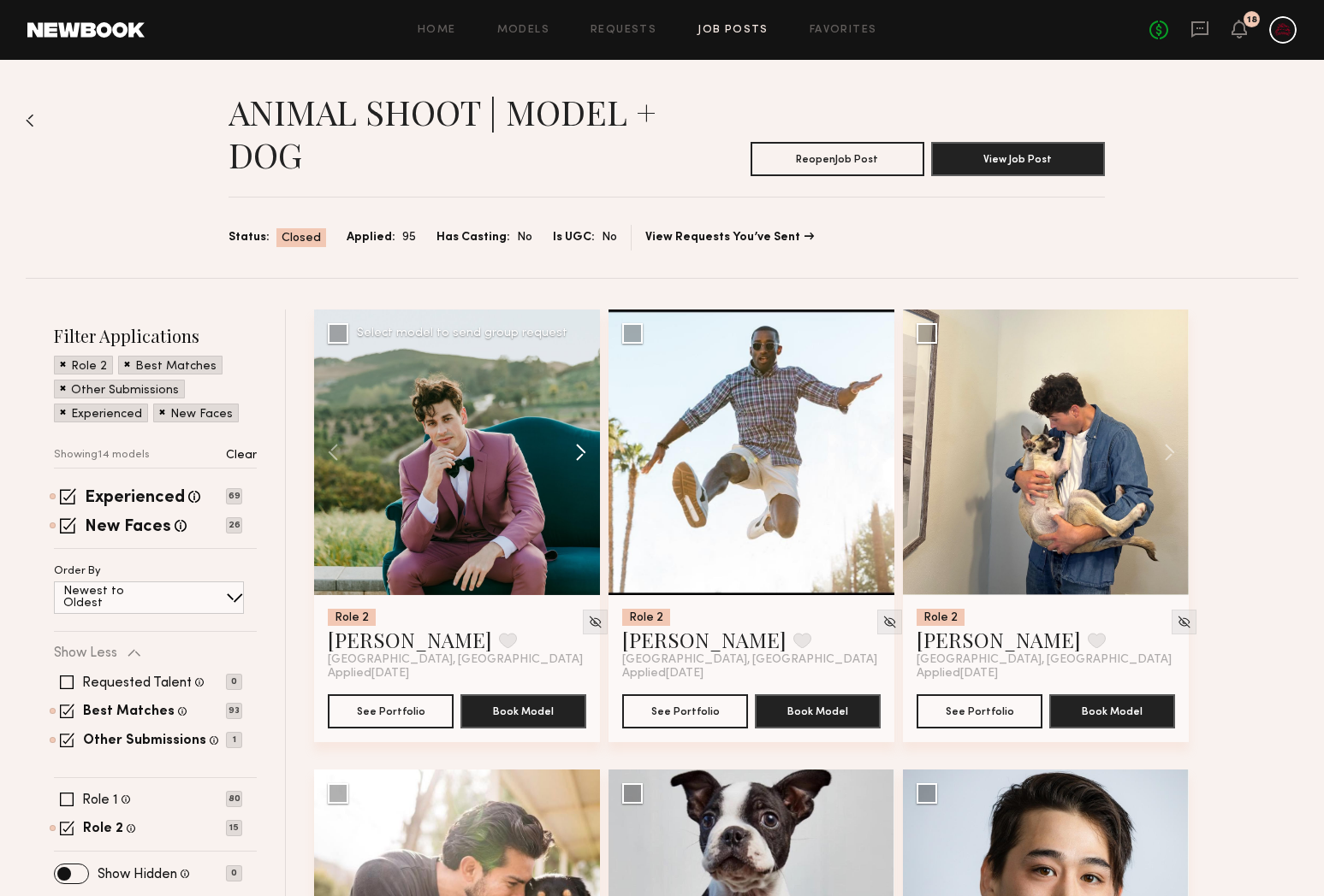
click at [574, 457] on button at bounding box center [571, 452] width 55 height 286
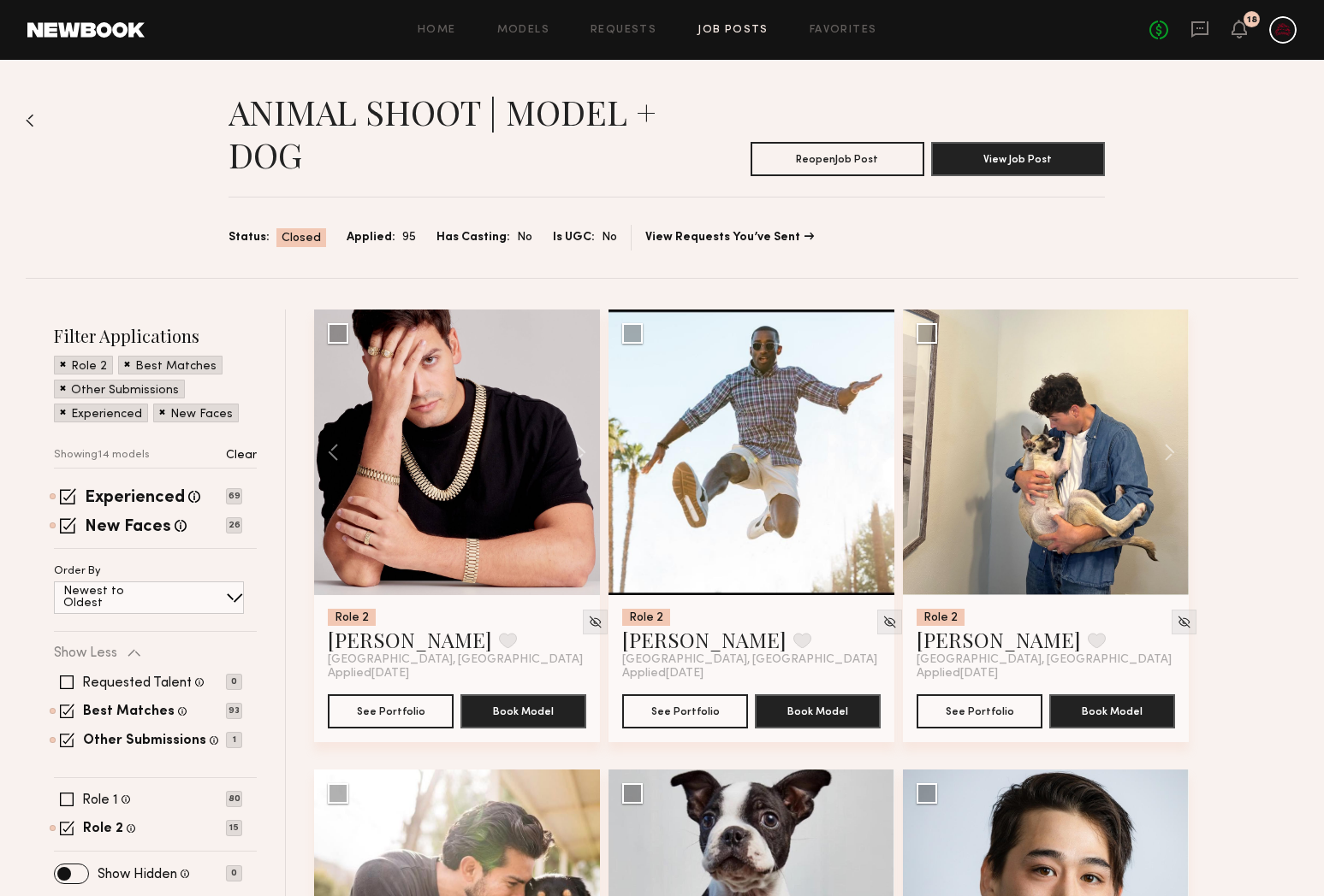
click at [26, 121] on img at bounding box center [30, 121] width 9 height 13
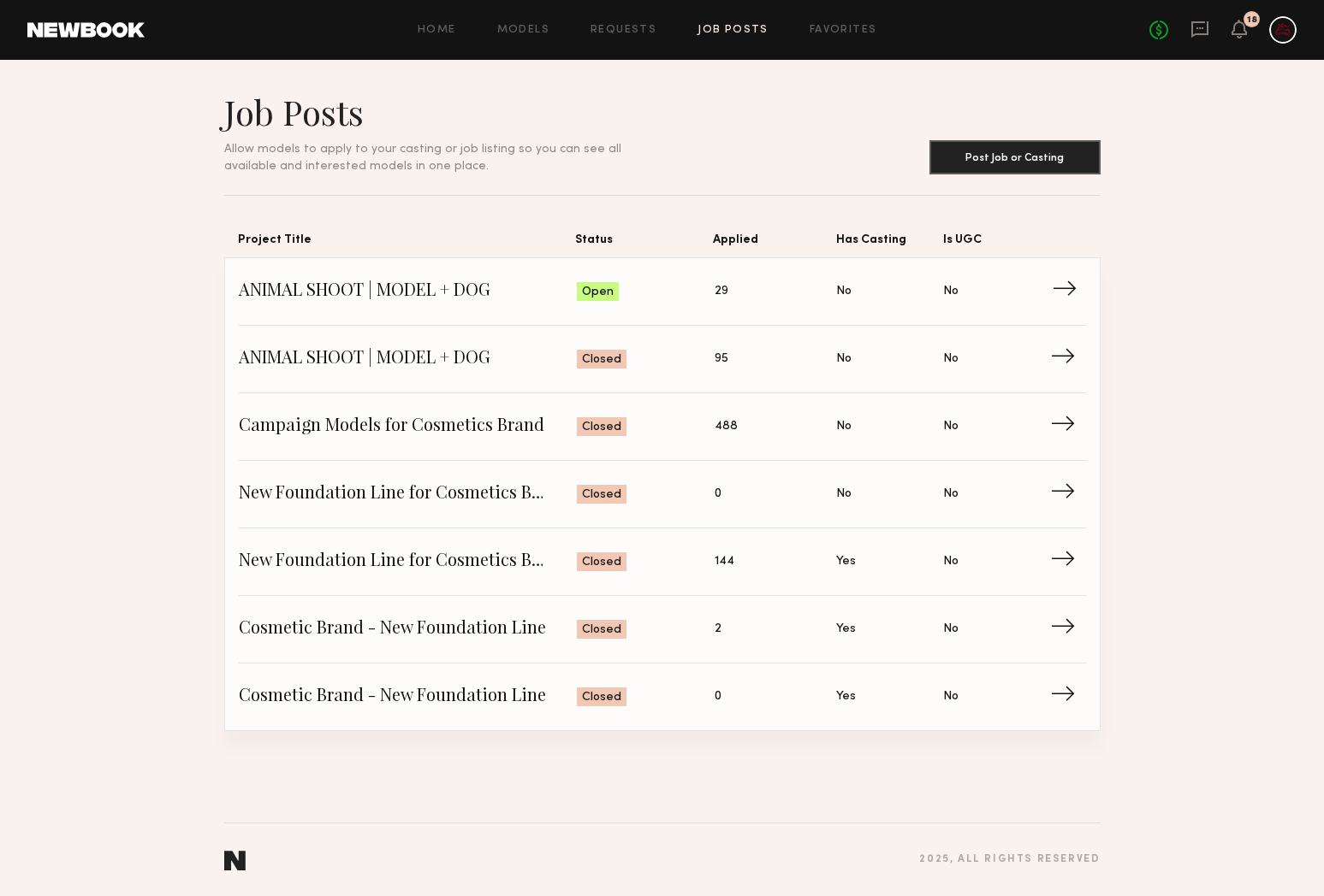
click at [710, 314] on link "ANIMAL SHOOT | MODEL + DOG Status: Open Applied: 29 Has Casting: No Is UGC: No →" at bounding box center [662, 292] width 848 height 68
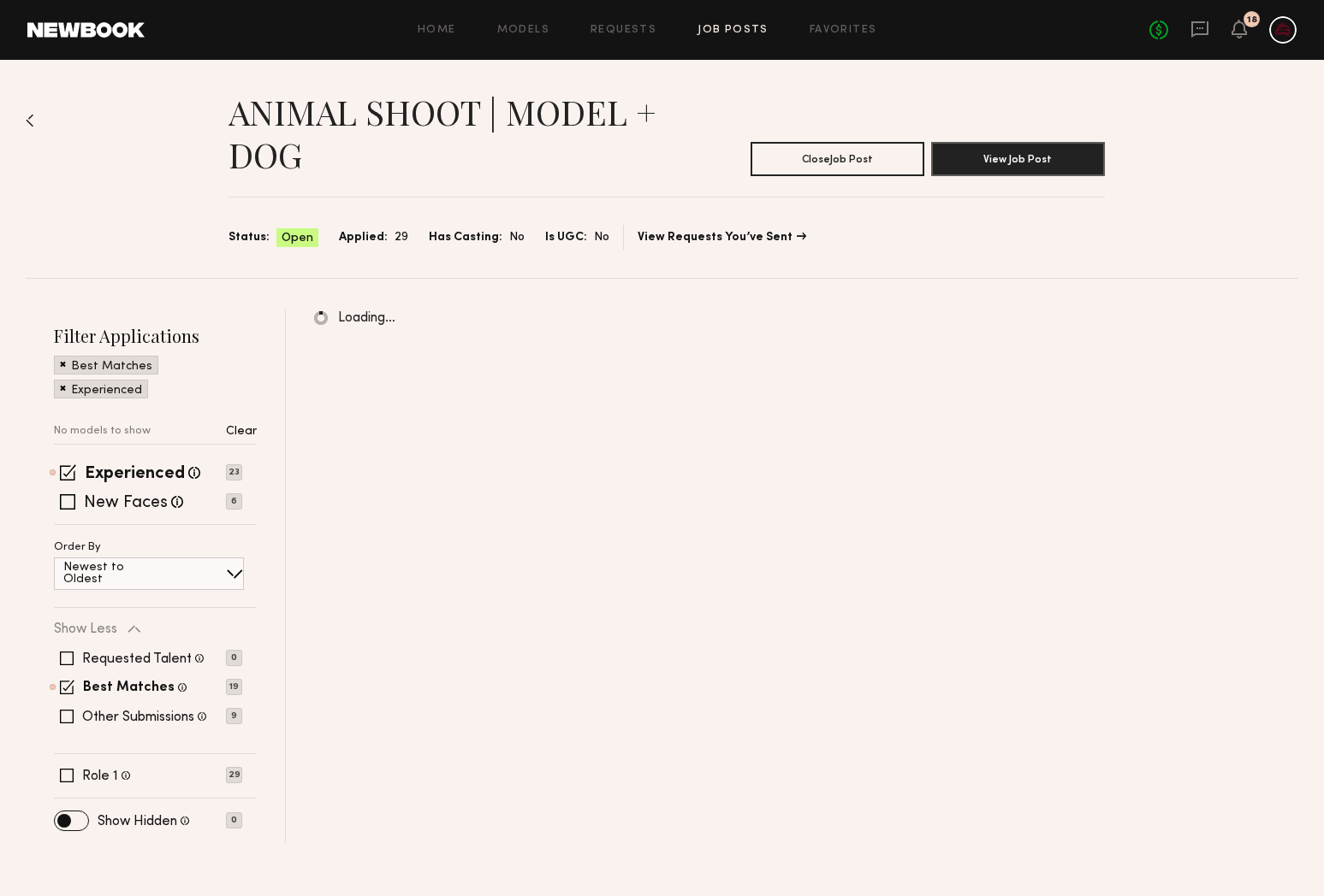
click at [1212, 34] on div "No fees up to $5,000 18" at bounding box center [1223, 30] width 148 height 28
click at [1199, 35] on icon at bounding box center [1199, 30] width 19 height 19
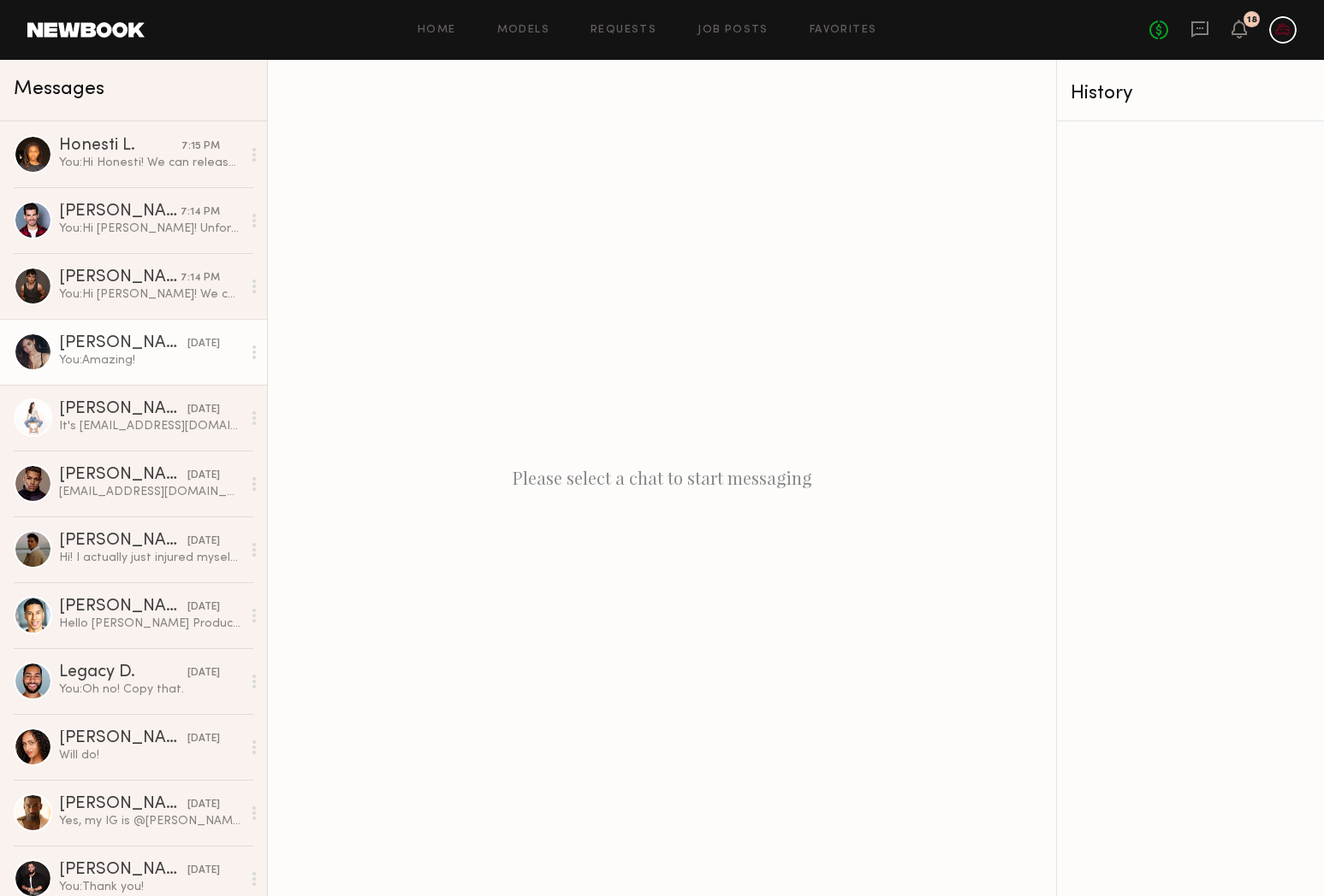
click at [121, 363] on div "You: Amazing!" at bounding box center [151, 360] width 182 height 16
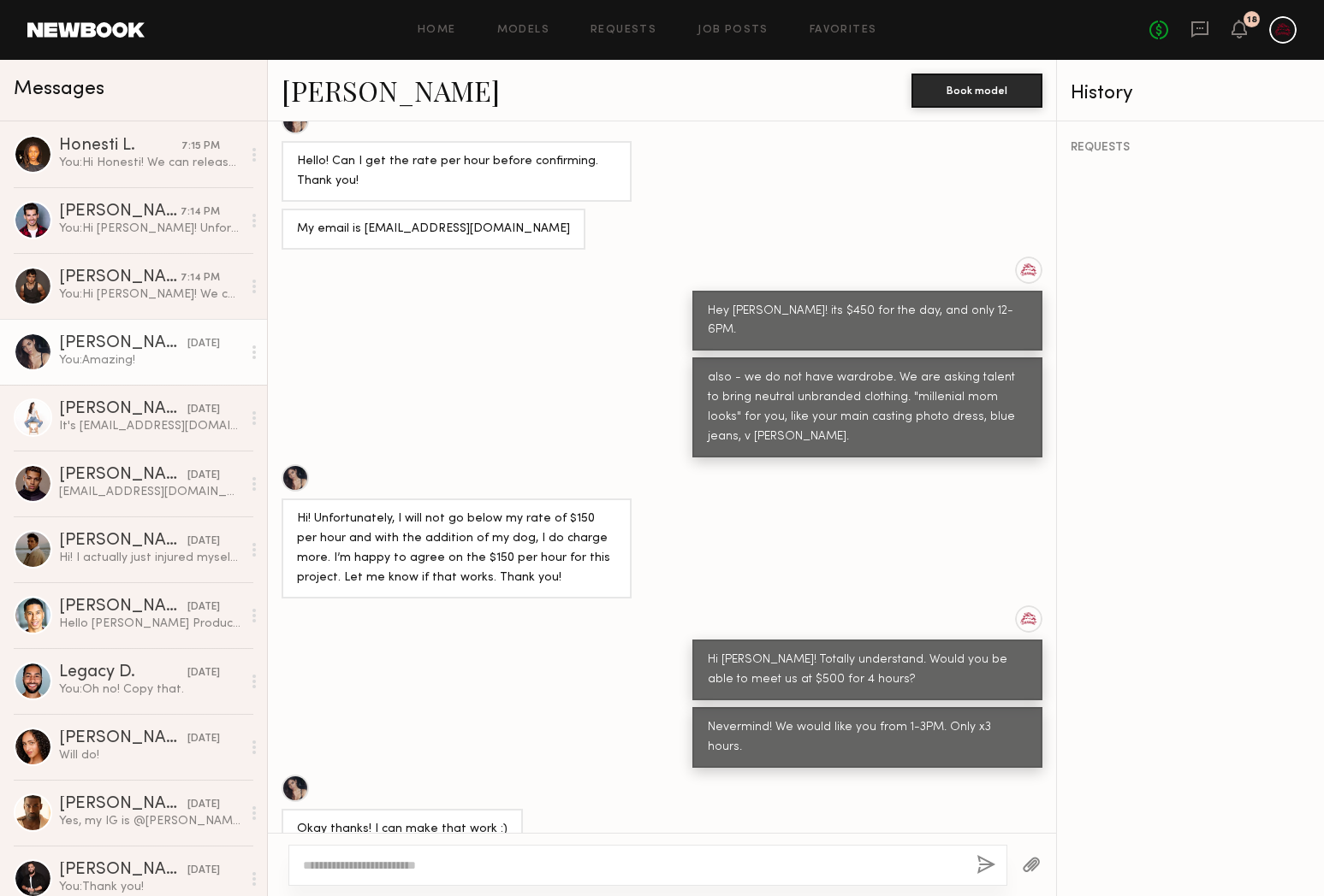
scroll to position [400, 0]
